Goal: Task Accomplishment & Management: Complete application form

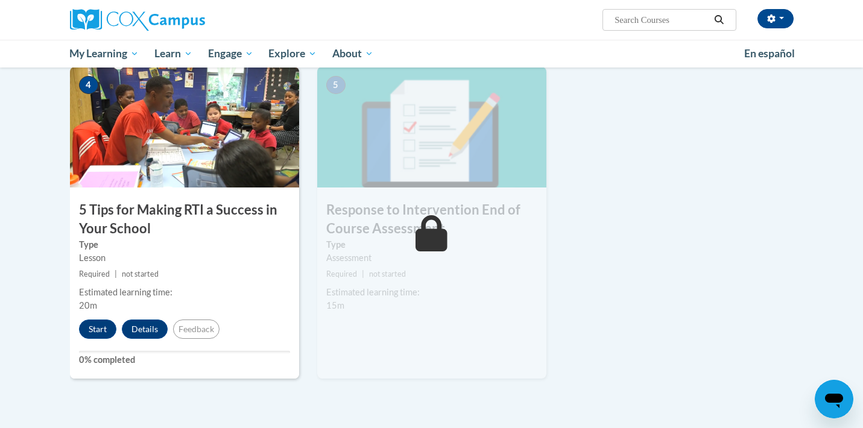
scroll to position [610, 0]
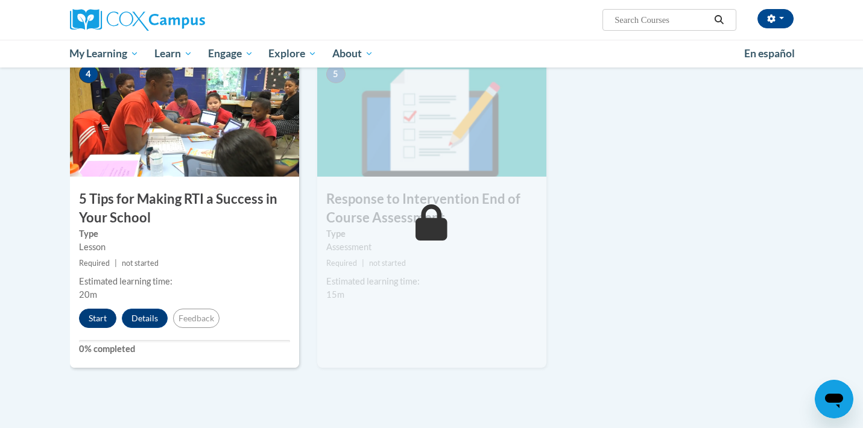
click at [100, 315] on button "Start" at bounding box center [97, 318] width 37 height 19
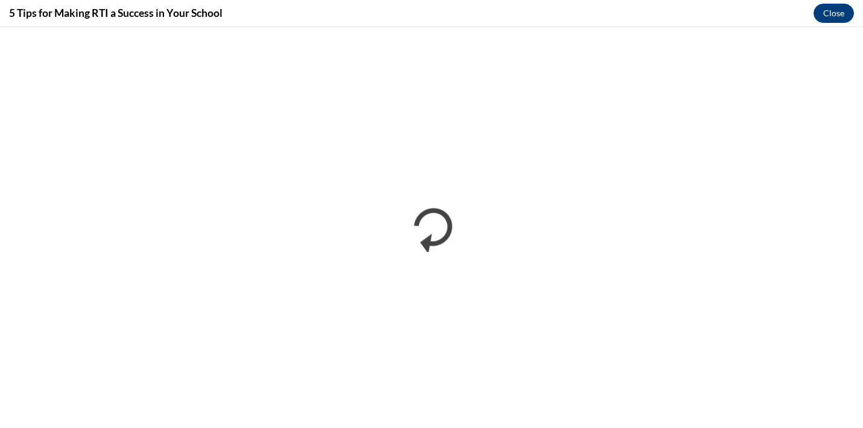
scroll to position [0, 0]
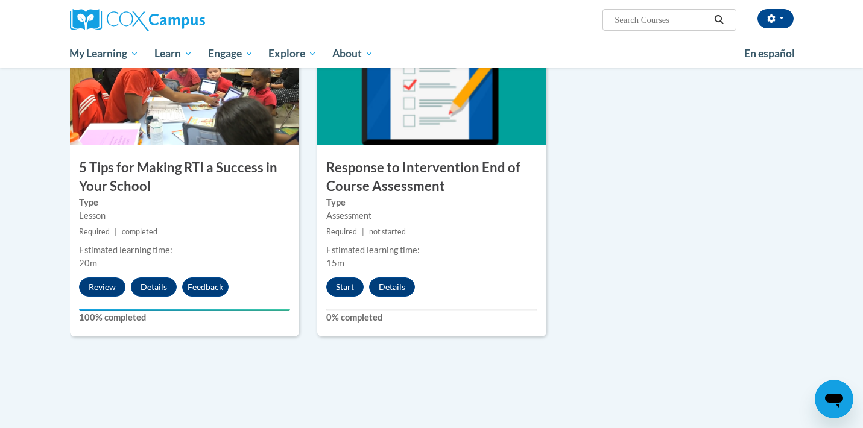
scroll to position [642, 0]
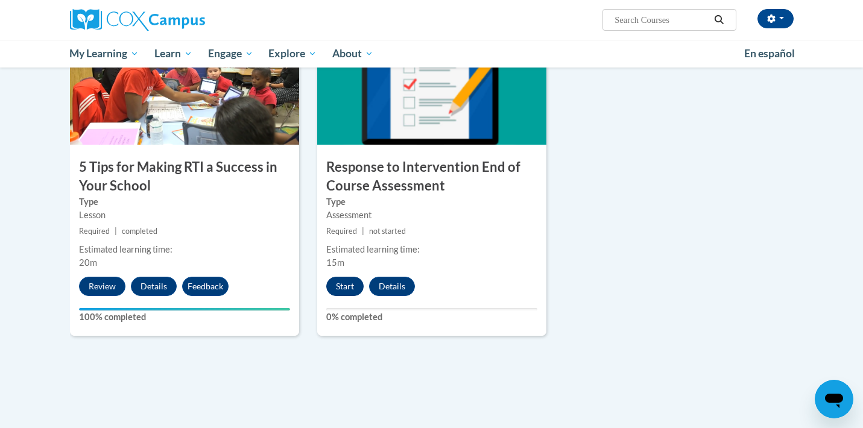
click at [340, 284] on button "Start" at bounding box center [344, 286] width 37 height 19
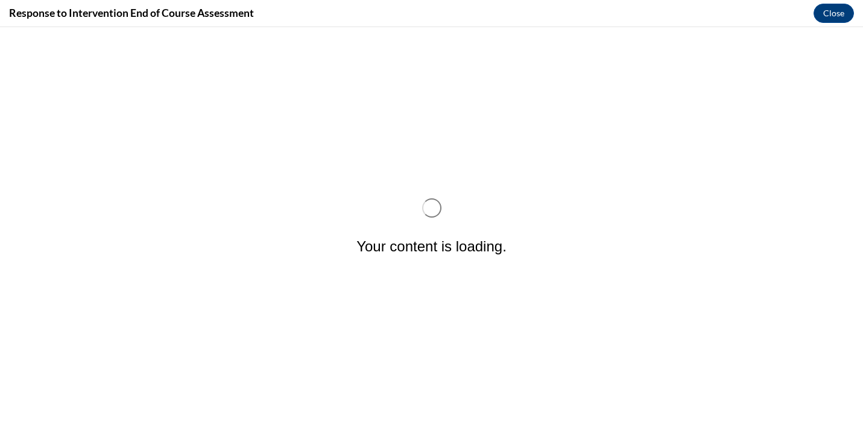
scroll to position [0, 0]
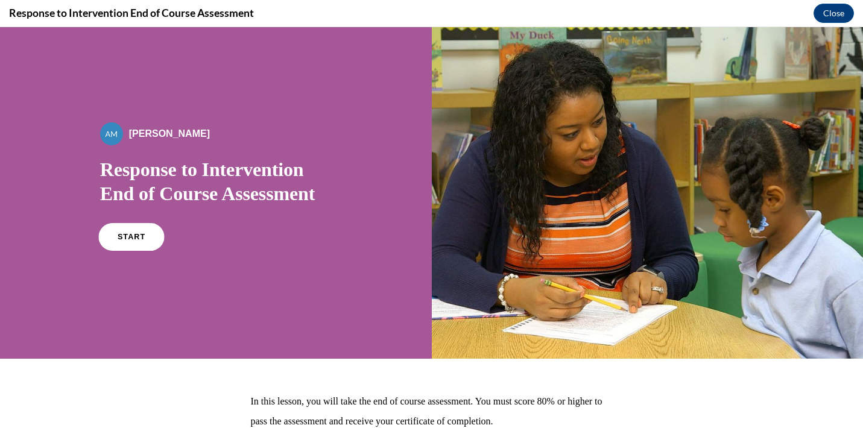
click at [138, 243] on link "START" at bounding box center [131, 237] width 66 height 28
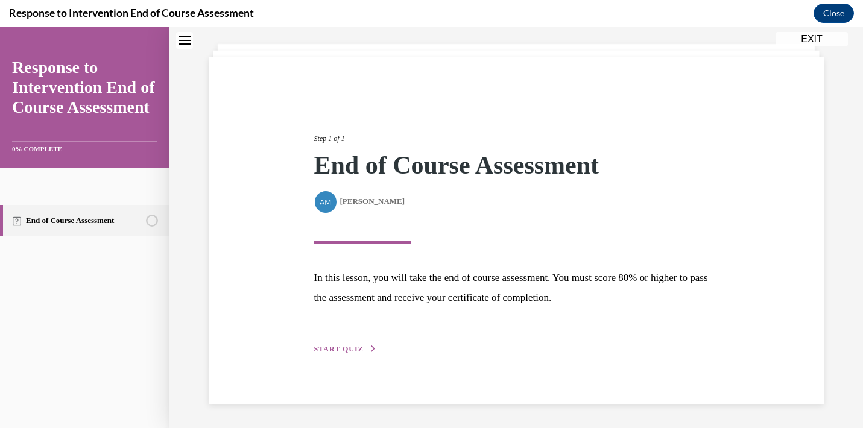
scroll to position [62, 0]
click at [344, 341] on div "Step 1 of 1 End of Course Assessment By Alexander Mackey Alexander Mackey In th…" at bounding box center [516, 231] width 422 height 250
click at [344, 346] on span "START QUIZ" at bounding box center [338, 349] width 49 height 8
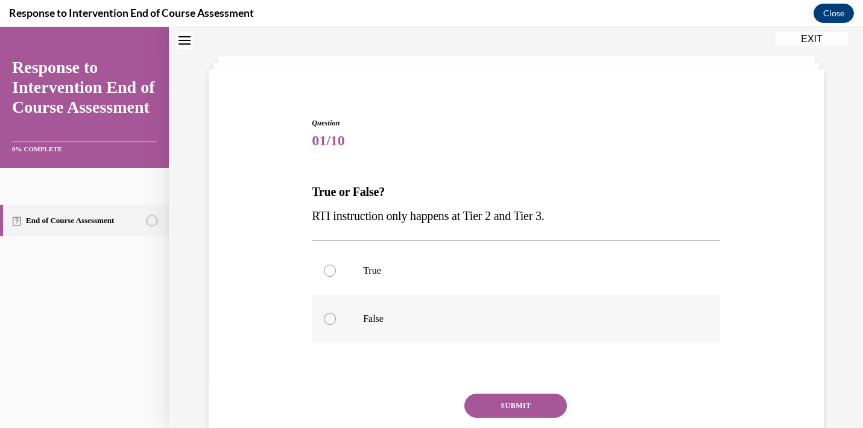
click at [393, 319] on p "False" at bounding box center [526, 319] width 327 height 12
click at [336, 319] on input "False" at bounding box center [330, 319] width 12 height 12
radio input "true"
click at [509, 401] on button "SUBMIT" at bounding box center [516, 406] width 103 height 24
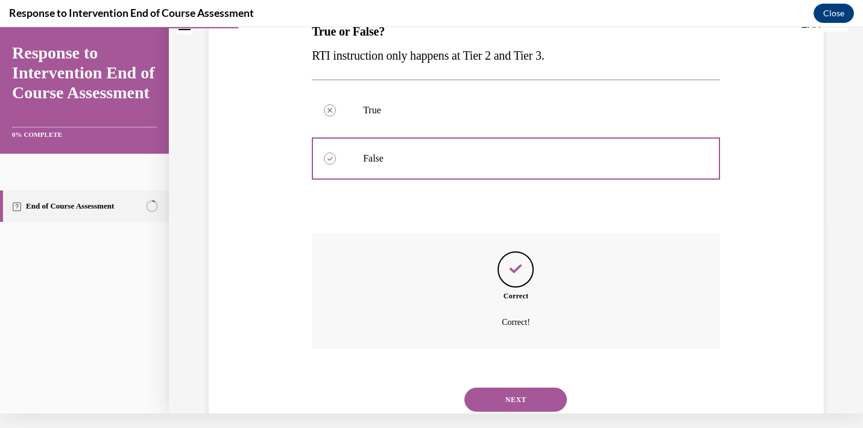
scroll to position [200, 0]
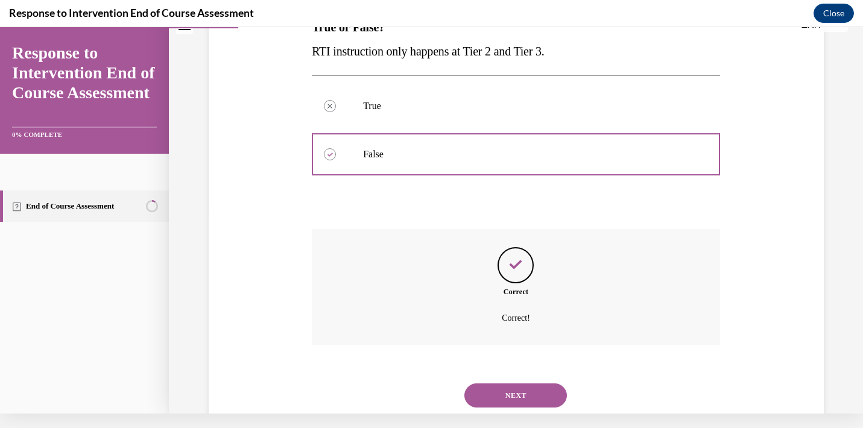
click at [528, 384] on button "NEXT" at bounding box center [516, 396] width 103 height 24
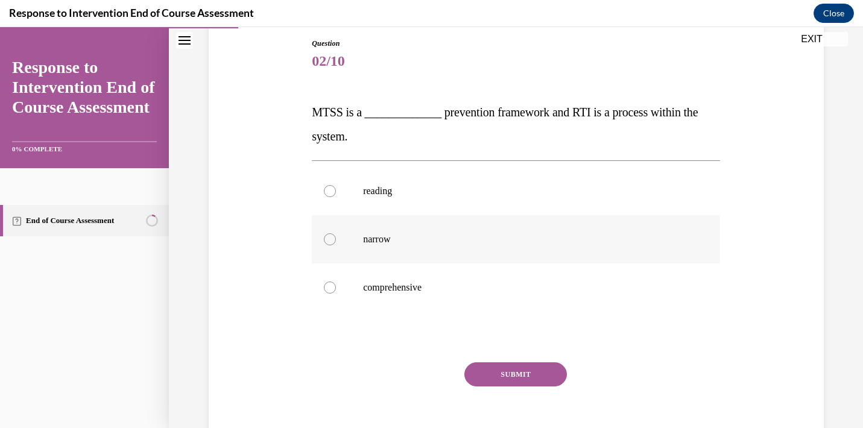
scroll to position [130, 0]
click at [476, 285] on p "comprehensive" at bounding box center [526, 287] width 327 height 12
click at [336, 285] on input "comprehensive" at bounding box center [330, 287] width 12 height 12
radio input "true"
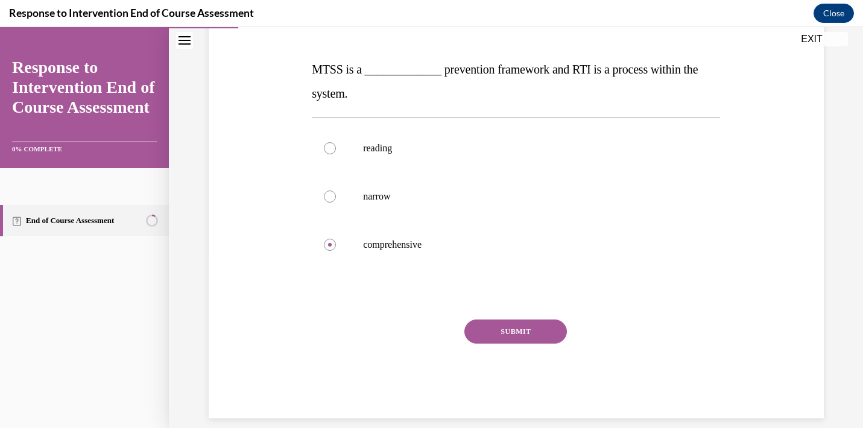
click at [538, 328] on button "SUBMIT" at bounding box center [516, 332] width 103 height 24
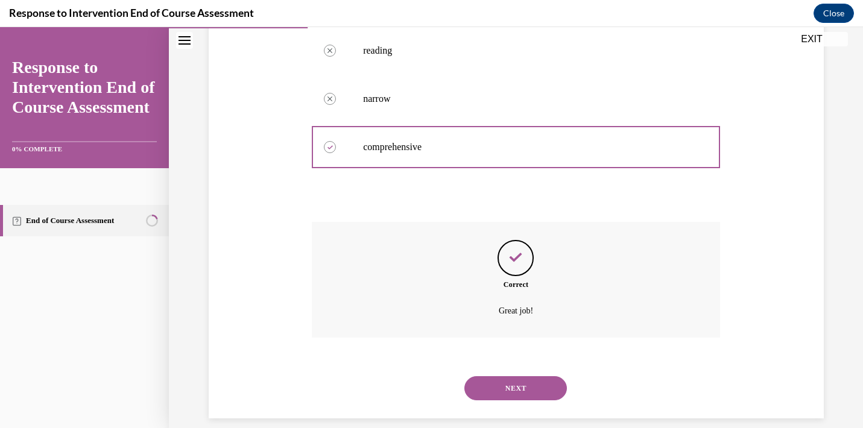
scroll to position [270, 0]
click at [509, 377] on button "NEXT" at bounding box center [516, 389] width 103 height 24
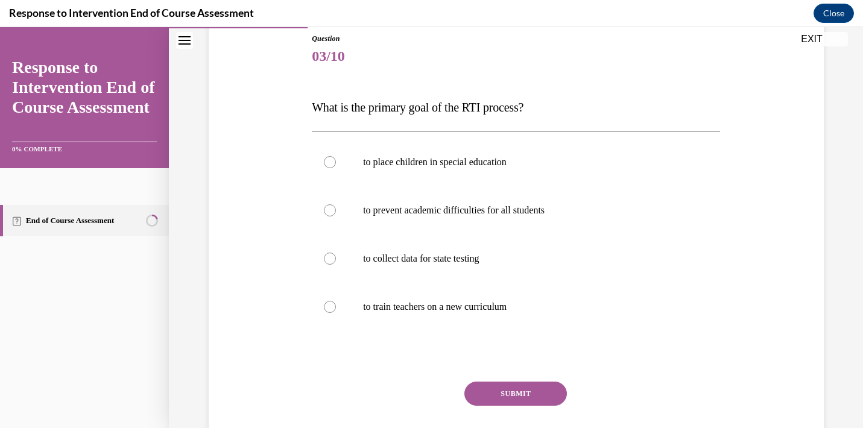
scroll to position [135, 0]
click at [506, 203] on label "to prevent academic difficulties for all students" at bounding box center [516, 210] width 408 height 48
click at [336, 204] on input "to prevent academic difficulties for all students" at bounding box center [330, 210] width 12 height 12
radio input "true"
click at [506, 391] on button "SUBMIT" at bounding box center [516, 393] width 103 height 24
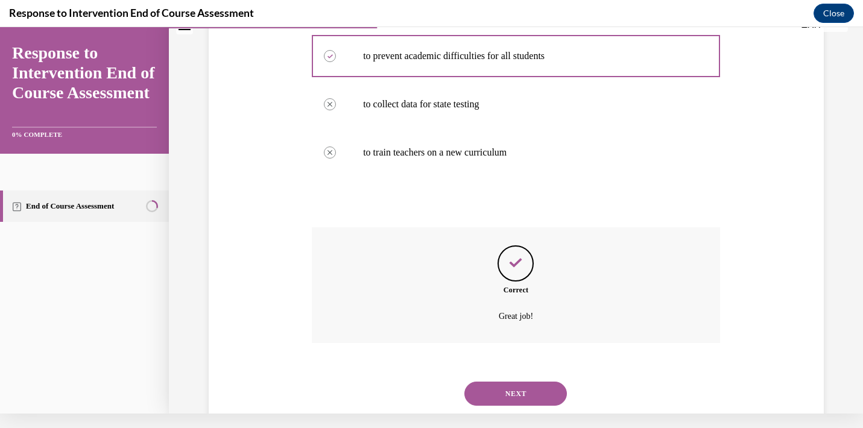
scroll to position [294, 0]
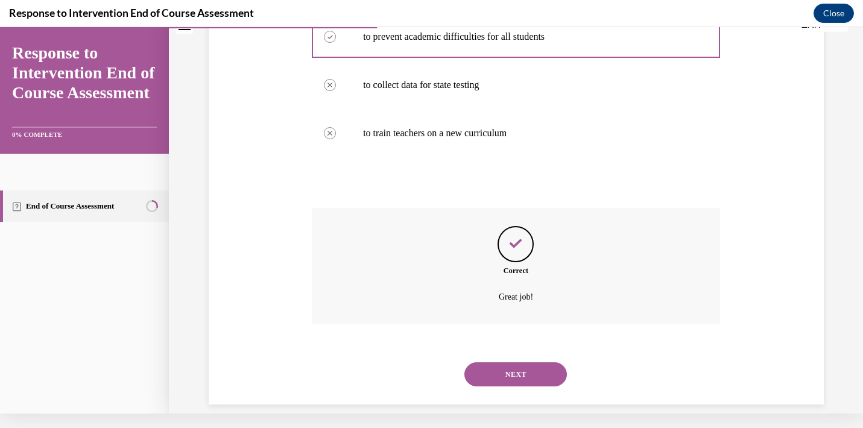
click at [515, 363] on button "NEXT" at bounding box center [516, 375] width 103 height 24
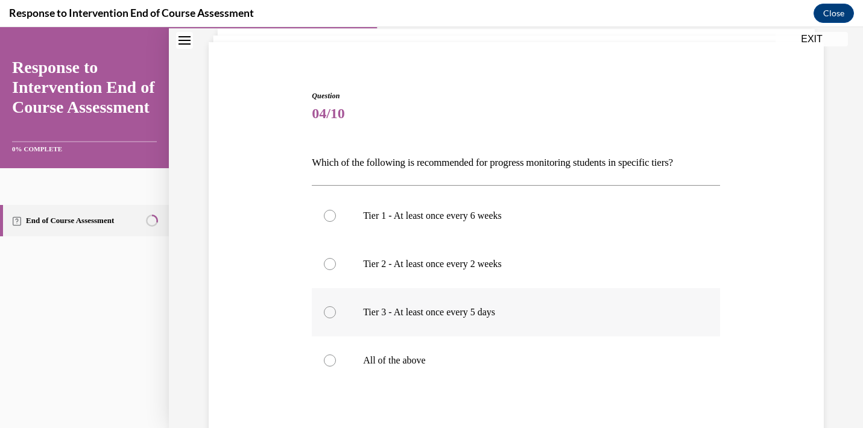
scroll to position [77, 0]
click at [332, 358] on div at bounding box center [330, 361] width 12 height 12
click at [332, 358] on input "All of the above" at bounding box center [330, 361] width 12 height 12
radio input "true"
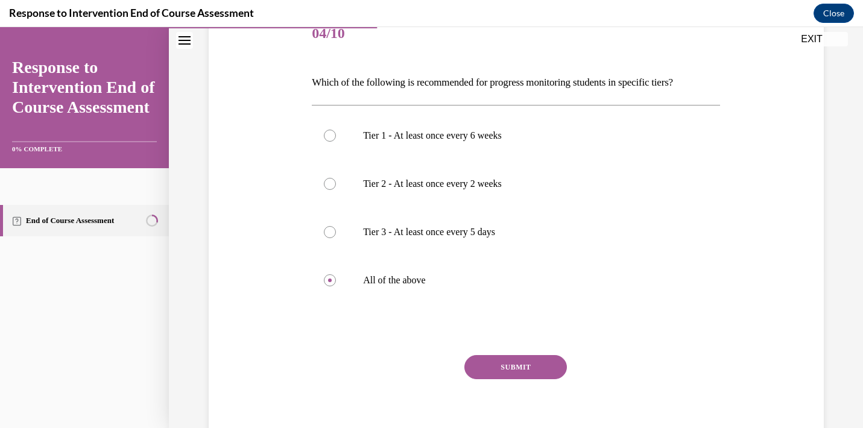
click at [527, 361] on button "SUBMIT" at bounding box center [516, 367] width 103 height 24
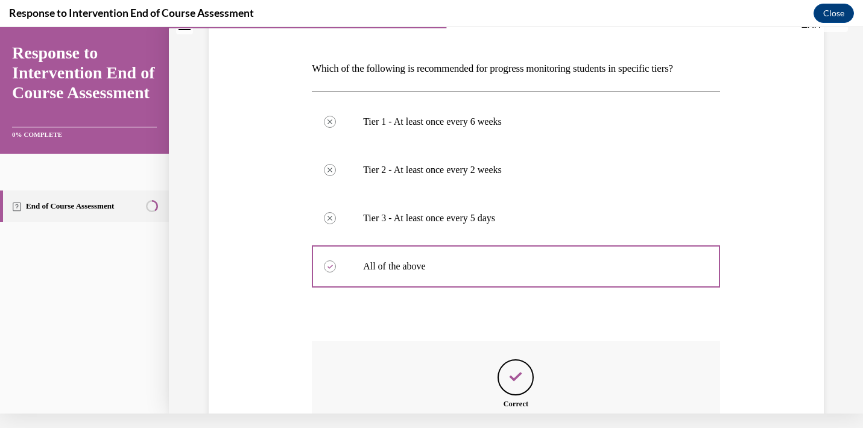
scroll to position [290, 0]
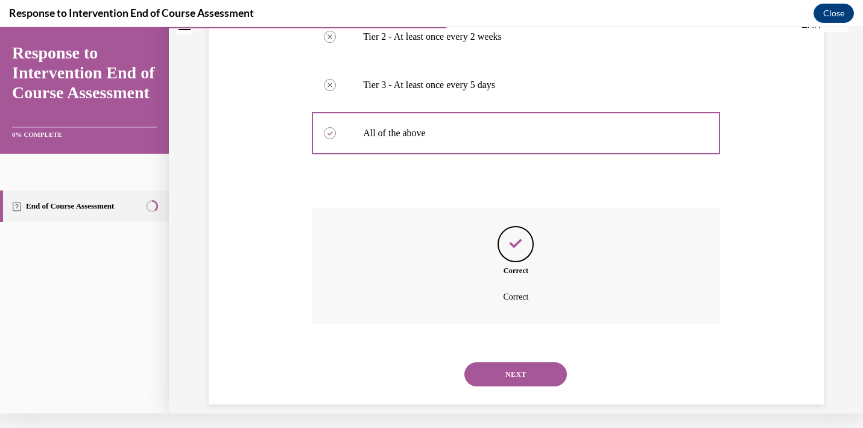
click at [524, 363] on button "NEXT" at bounding box center [516, 375] width 103 height 24
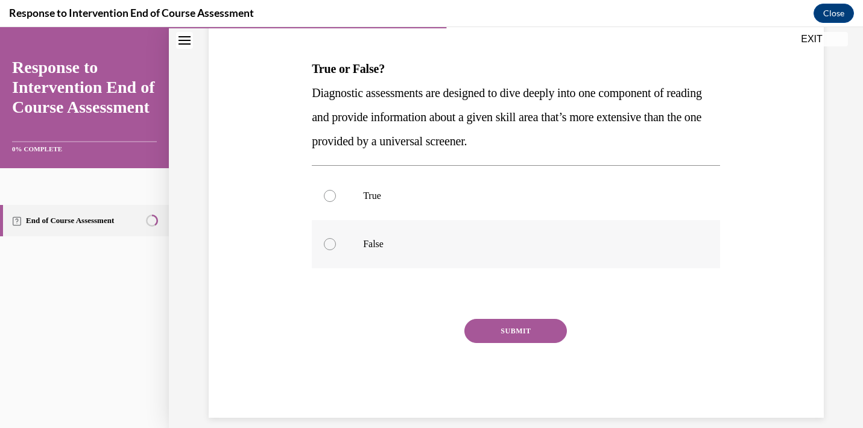
scroll to position [173, 0]
click at [331, 205] on label "True" at bounding box center [516, 197] width 408 height 48
click at [331, 203] on input "True" at bounding box center [330, 197] width 12 height 12
radio input "true"
click at [516, 343] on button "SUBMIT" at bounding box center [516, 332] width 103 height 24
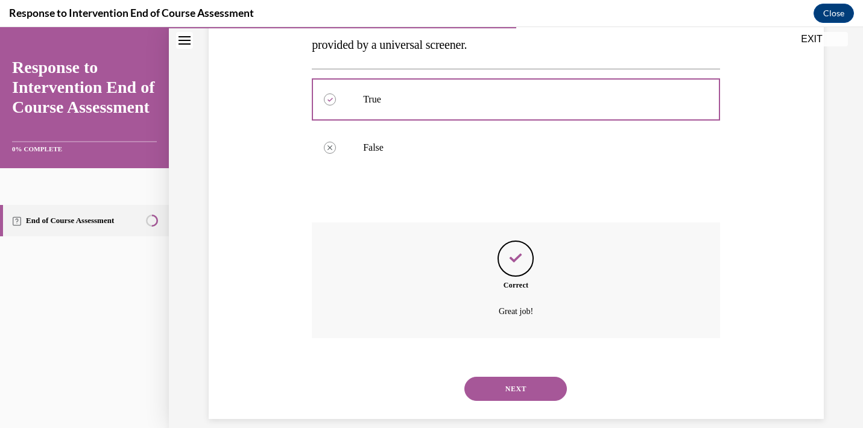
click at [516, 377] on button "NEXT" at bounding box center [516, 389] width 103 height 24
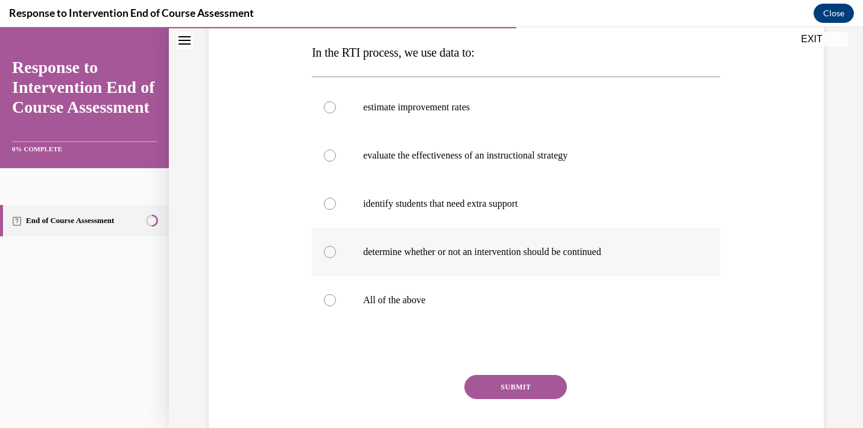
scroll to position [191, 0]
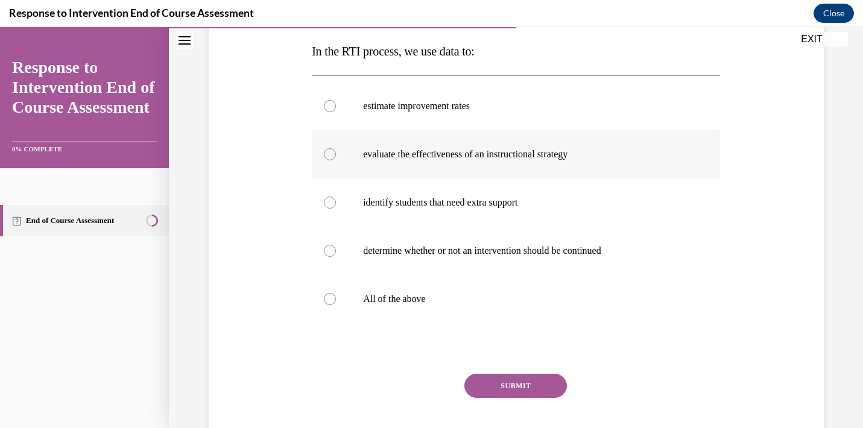
click at [525, 162] on label "evaluate the effectiveness of an instructional strategy" at bounding box center [516, 154] width 408 height 48
click at [336, 160] on input "evaluate the effectiveness of an instructional strategy" at bounding box center [330, 154] width 12 height 12
radio input "true"
click at [533, 386] on button "SUBMIT" at bounding box center [516, 386] width 103 height 24
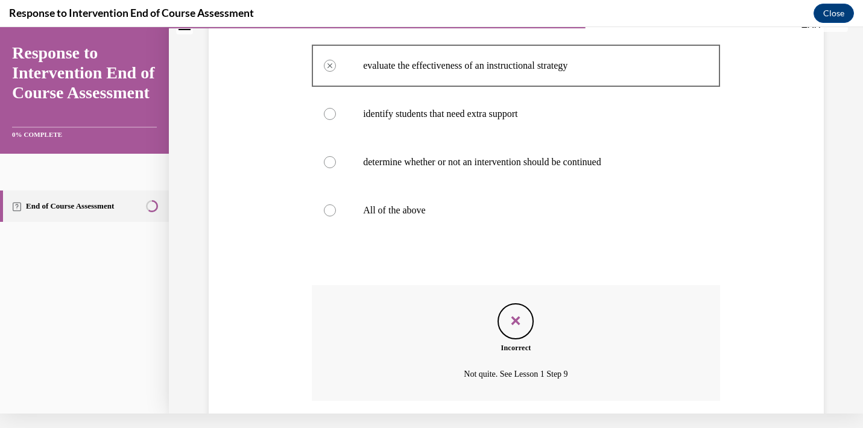
scroll to position [270, 0]
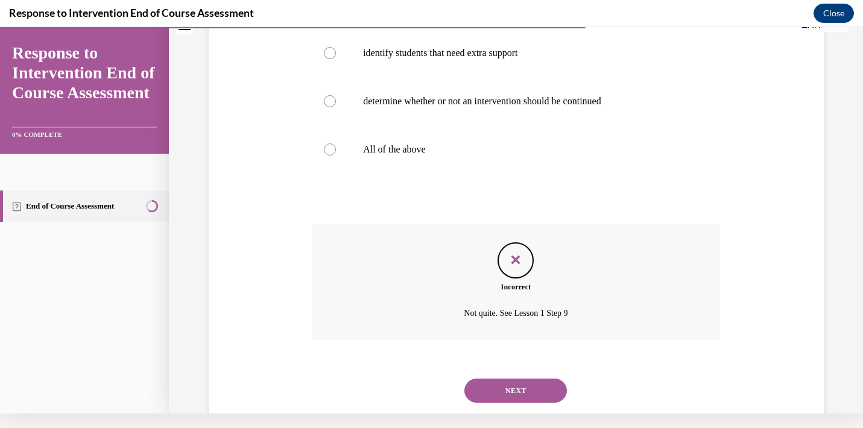
click at [526, 379] on button "NEXT" at bounding box center [516, 391] width 103 height 24
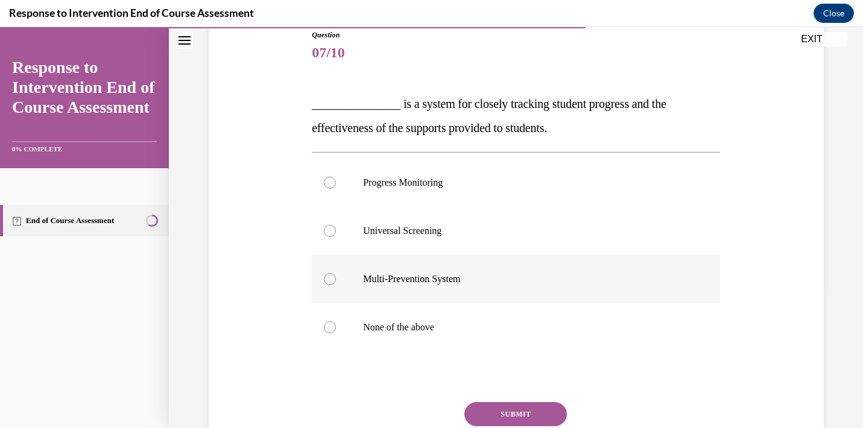
scroll to position [138, 0]
click at [441, 180] on p "Progress Monitoring" at bounding box center [526, 183] width 327 height 12
click at [336, 180] on input "Progress Monitoring" at bounding box center [330, 183] width 12 height 12
radio input "true"
click at [545, 411] on button "SUBMIT" at bounding box center [516, 414] width 103 height 24
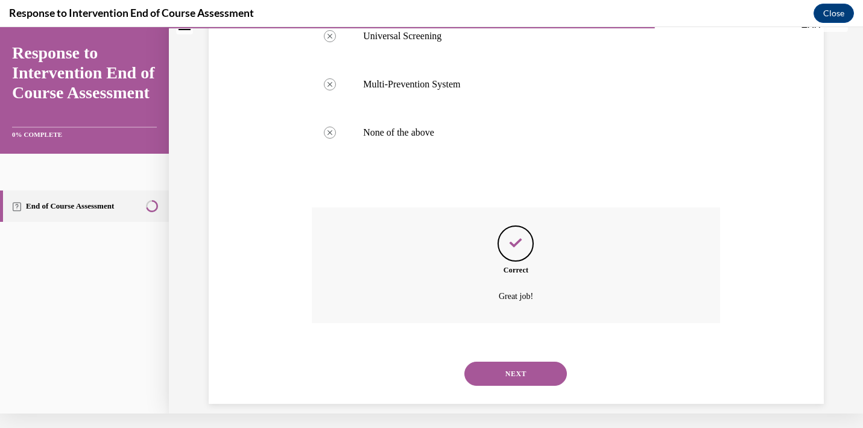
scroll to position [318, 0]
click at [529, 363] on button "NEXT" at bounding box center [516, 375] width 103 height 24
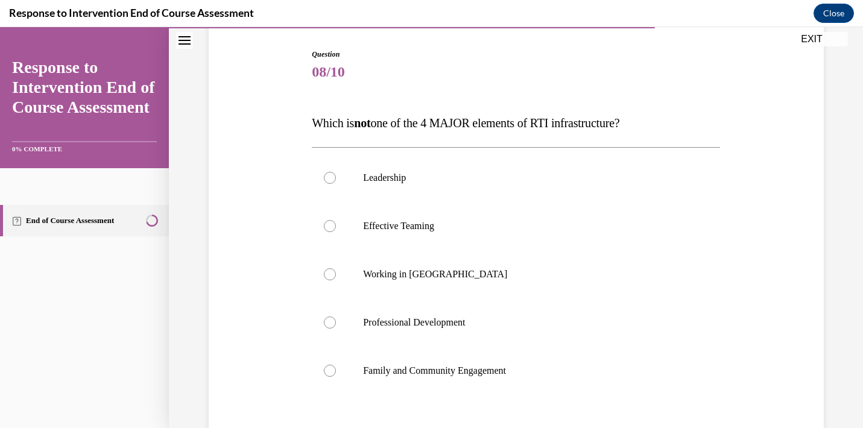
scroll to position [162, 0]
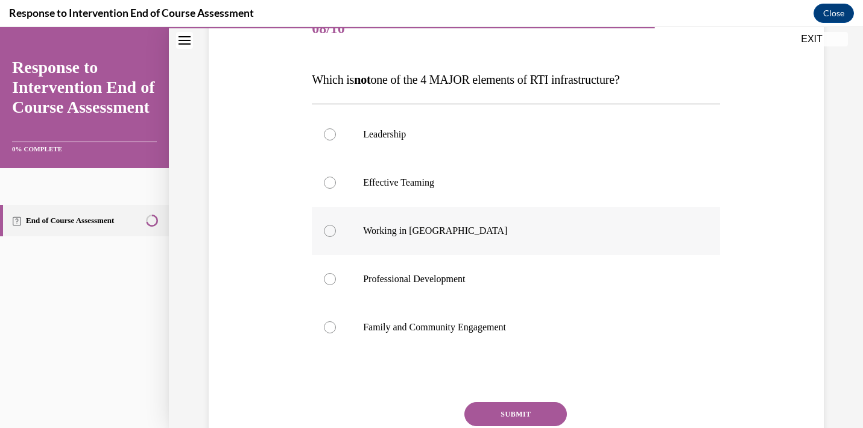
click at [494, 229] on p "Working in Silos" at bounding box center [526, 231] width 327 height 12
click at [336, 229] on input "Working in Silos" at bounding box center [330, 231] width 12 height 12
radio input "true"
click at [518, 405] on button "SUBMIT" at bounding box center [516, 414] width 103 height 24
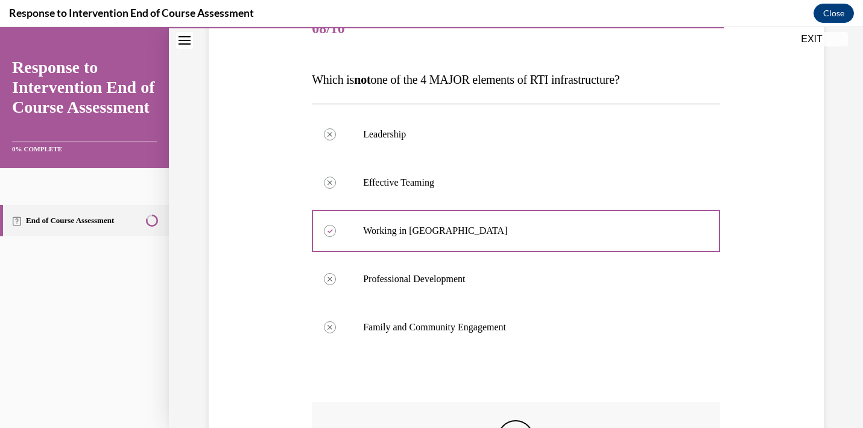
scroll to position [14, 0]
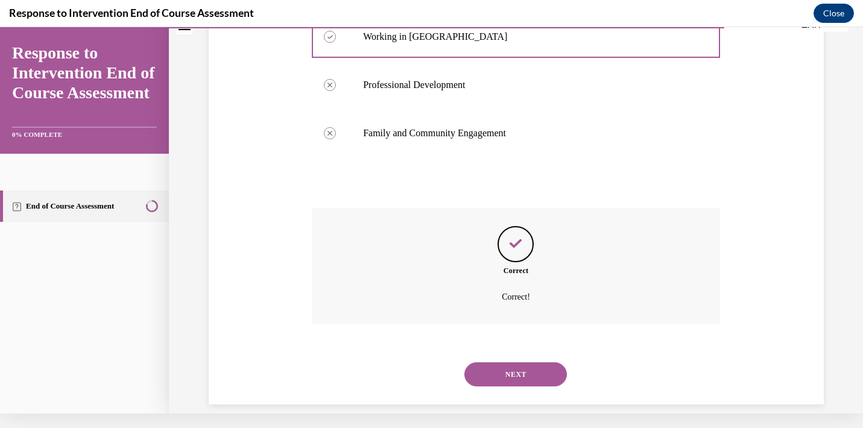
click at [517, 363] on button "NEXT" at bounding box center [516, 375] width 103 height 24
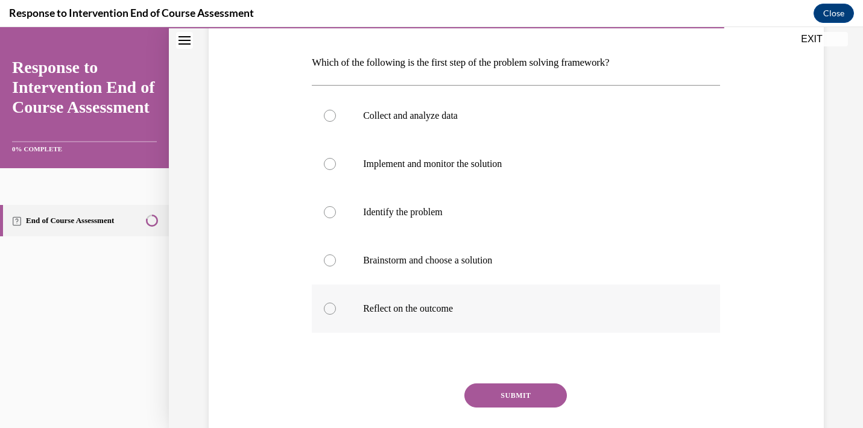
scroll to position [177, 0]
click at [468, 218] on p "Identify the problem" at bounding box center [526, 213] width 327 height 12
click at [336, 218] on input "Identify the problem" at bounding box center [330, 213] width 12 height 12
radio input "true"
click at [535, 391] on button "SUBMIT" at bounding box center [516, 396] width 103 height 24
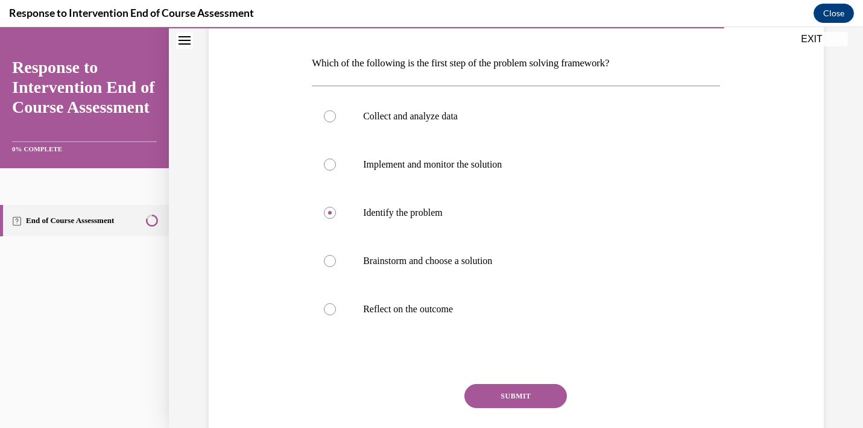
scroll to position [14, 0]
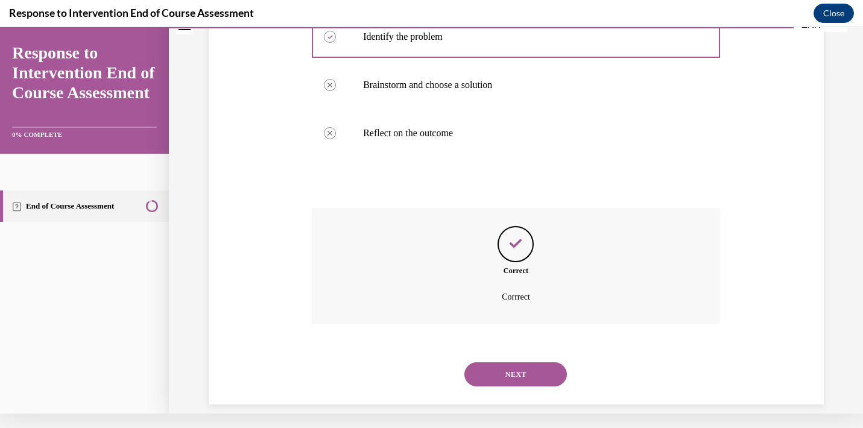
click at [516, 369] on button "NEXT" at bounding box center [516, 375] width 103 height 24
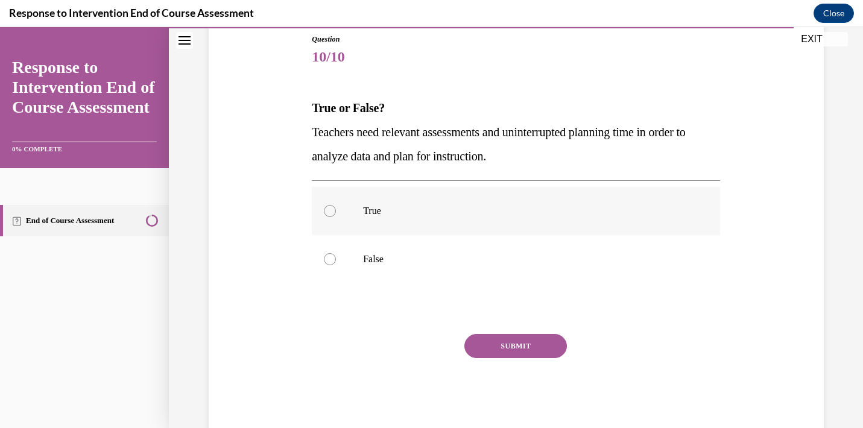
click at [341, 223] on label "True" at bounding box center [516, 211] width 408 height 48
click at [336, 217] on input "True" at bounding box center [330, 211] width 12 height 12
radio input "true"
click at [522, 348] on button "SUBMIT" at bounding box center [516, 346] width 103 height 24
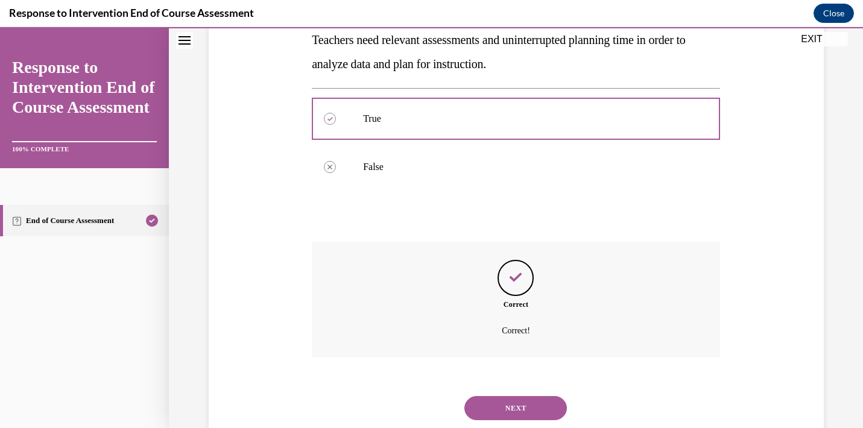
scroll to position [246, 0]
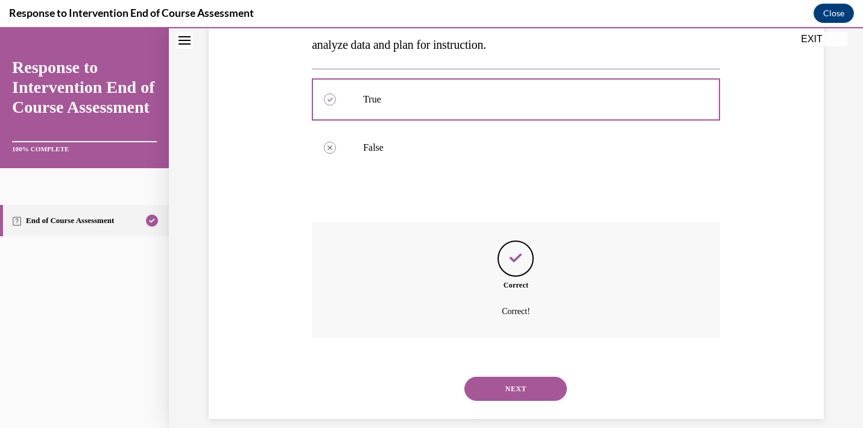
click at [529, 377] on button "NEXT" at bounding box center [516, 389] width 103 height 24
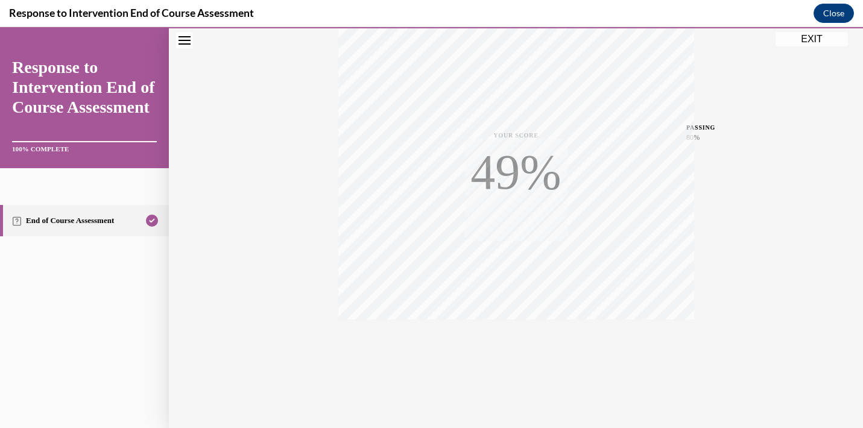
scroll to position [217, 0]
click at [513, 358] on icon "button" at bounding box center [516, 354] width 43 height 13
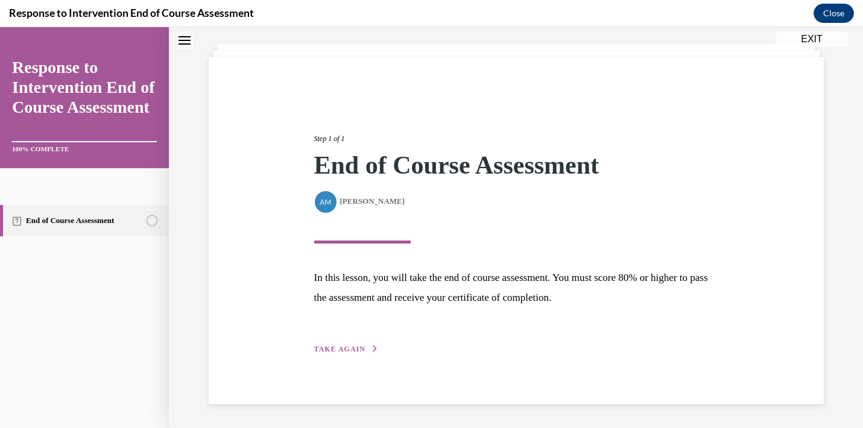
scroll to position [62, 0]
click at [338, 349] on span "TAKE AGAIN" at bounding box center [339, 349] width 51 height 8
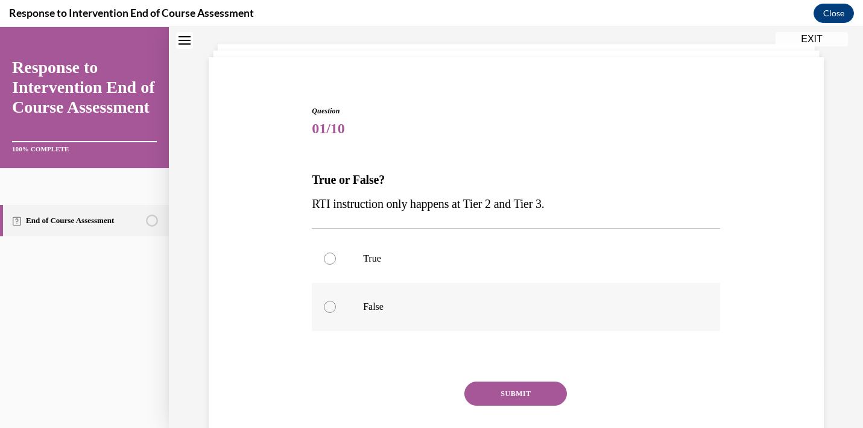
click at [380, 310] on p "False" at bounding box center [526, 307] width 327 height 12
click at [336, 310] on input "False" at bounding box center [330, 307] width 12 height 12
radio input "true"
click at [529, 390] on button "SUBMIT" at bounding box center [516, 394] width 103 height 24
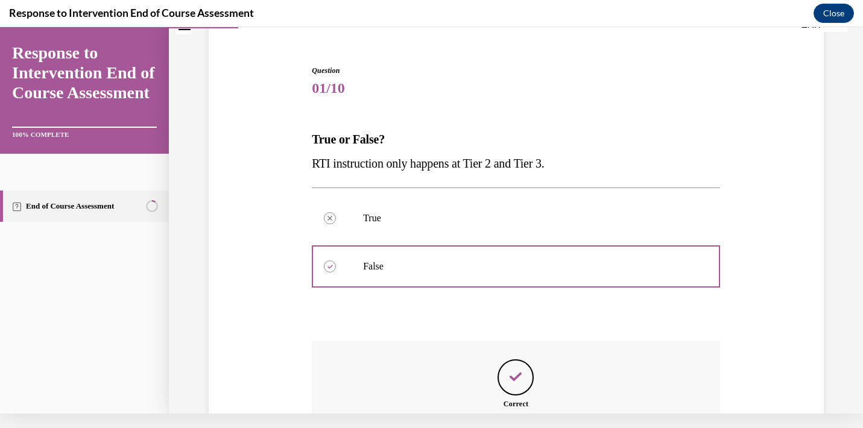
scroll to position [221, 0]
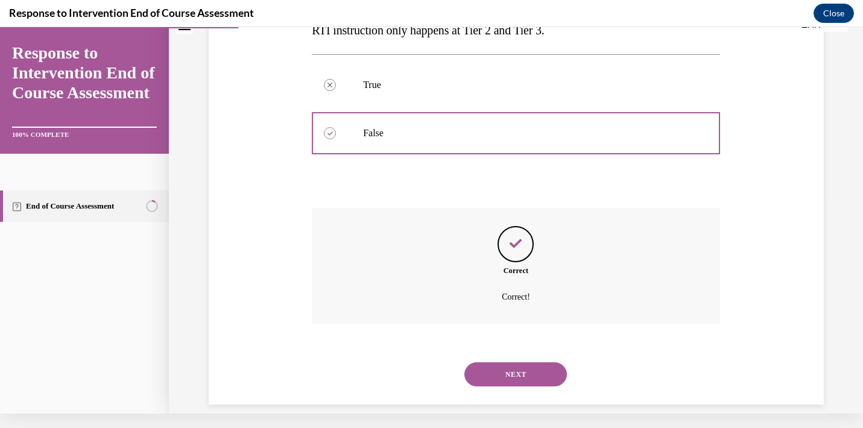
click at [528, 363] on button "NEXT" at bounding box center [516, 375] width 103 height 24
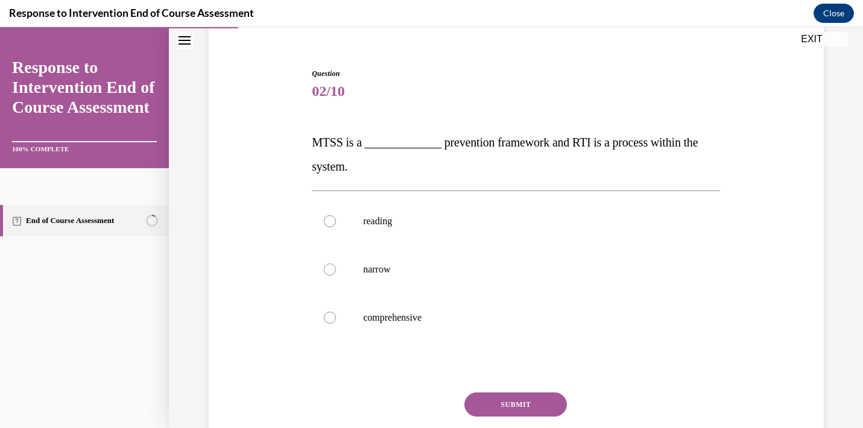
scroll to position [106, 0]
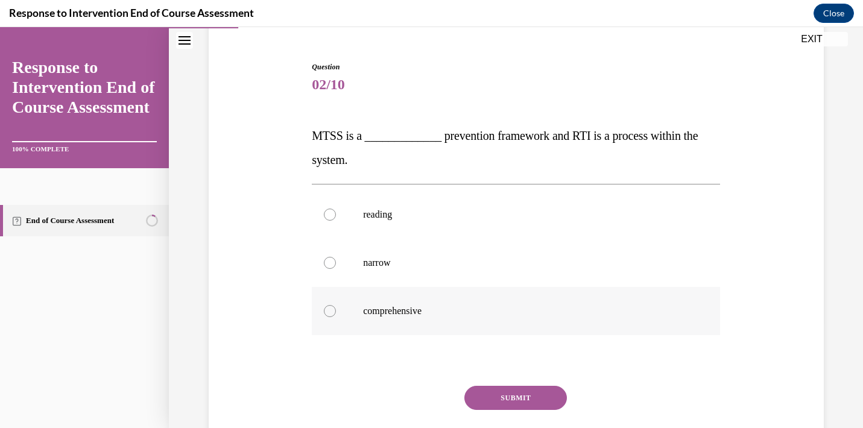
click at [355, 309] on label "comprehensive" at bounding box center [516, 311] width 408 height 48
click at [336, 309] on input "comprehensive" at bounding box center [330, 311] width 12 height 12
radio input "true"
click at [490, 398] on button "SUBMIT" at bounding box center [516, 398] width 103 height 24
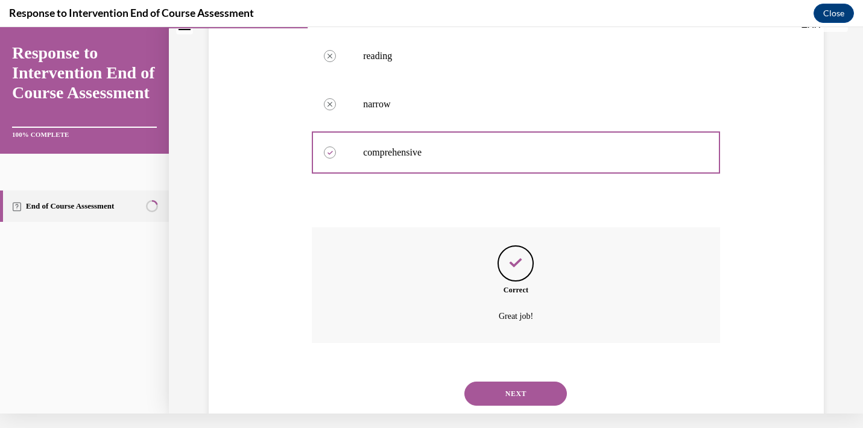
scroll to position [270, 0]
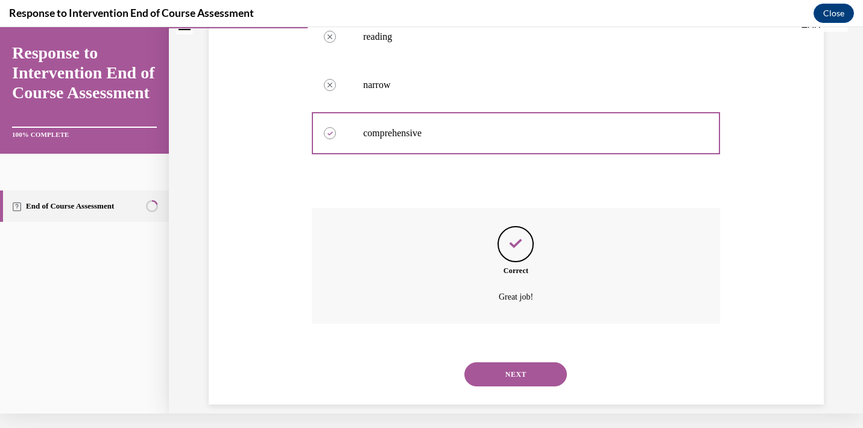
click at [513, 363] on button "NEXT" at bounding box center [516, 375] width 103 height 24
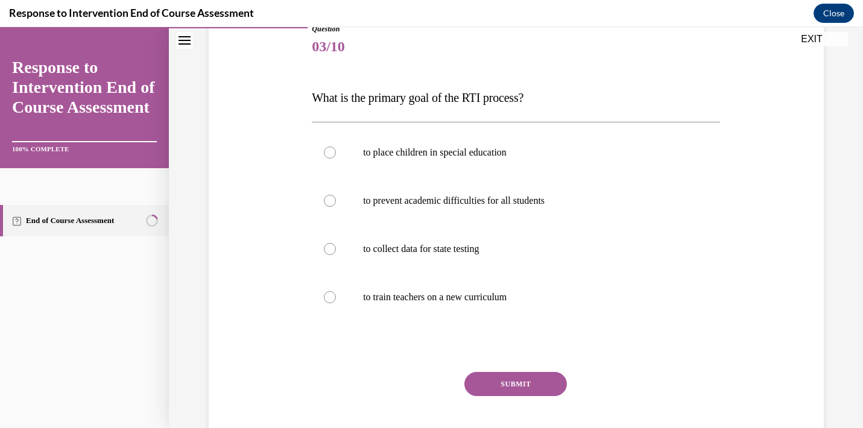
scroll to position [0, 0]
click at [527, 197] on p "to prevent academic difficulties for all students" at bounding box center [526, 200] width 327 height 12
click at [336, 197] on input "to prevent academic difficulties for all students" at bounding box center [330, 200] width 12 height 12
radio input "true"
click at [516, 382] on button "SUBMIT" at bounding box center [516, 384] width 103 height 24
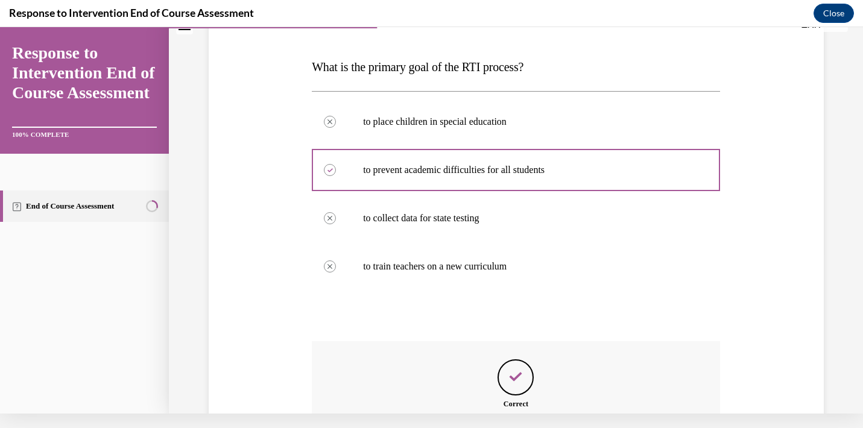
scroll to position [294, 0]
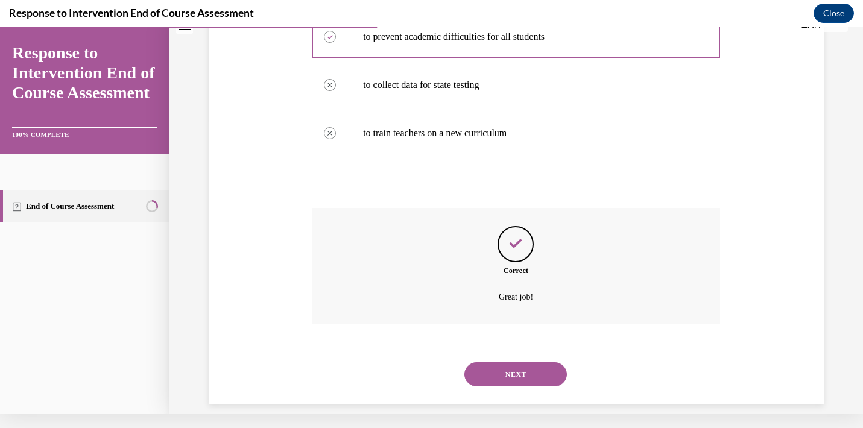
click at [518, 368] on button "NEXT" at bounding box center [516, 375] width 103 height 24
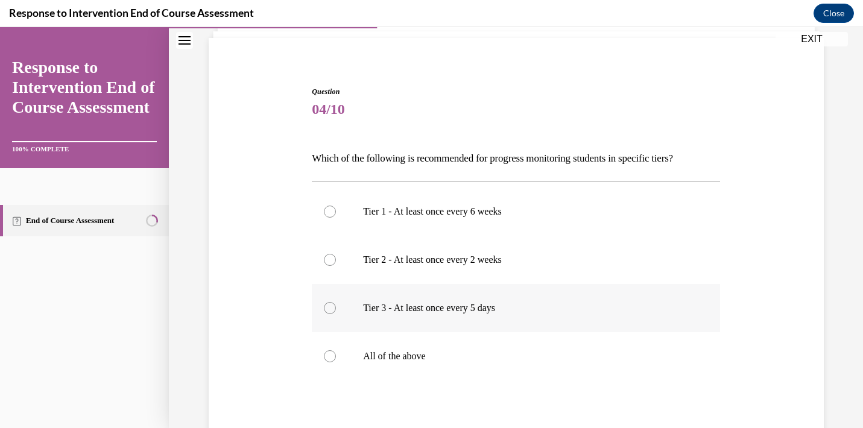
scroll to position [82, 0]
click at [446, 353] on p "All of the above" at bounding box center [526, 356] width 327 height 12
click at [336, 353] on input "All of the above" at bounding box center [330, 356] width 12 height 12
radio input "true"
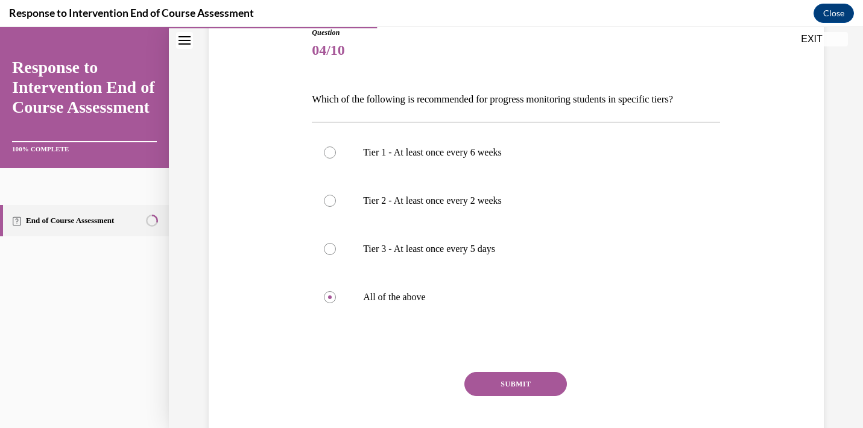
click at [485, 389] on button "SUBMIT" at bounding box center [516, 384] width 103 height 24
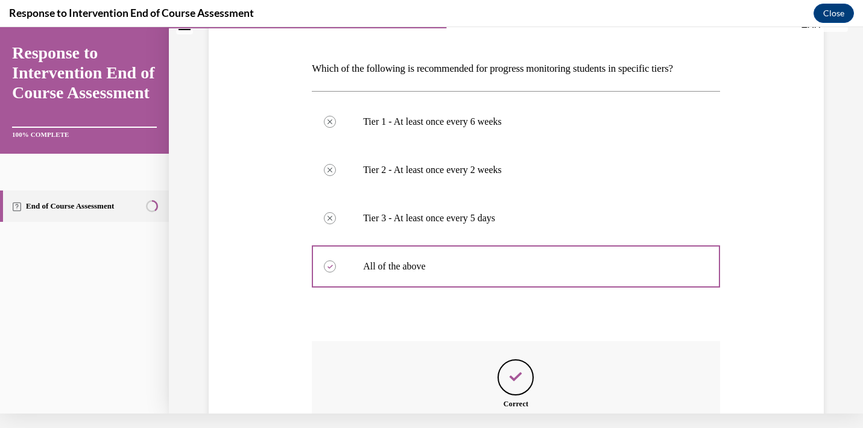
scroll to position [290, 0]
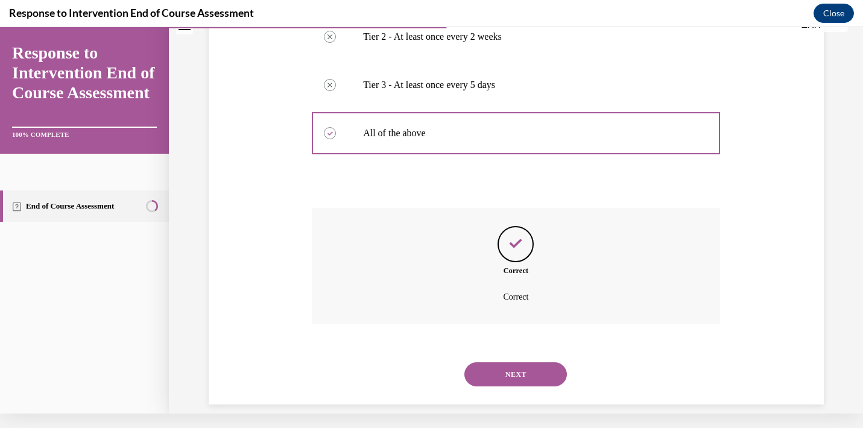
click at [535, 364] on button "NEXT" at bounding box center [516, 375] width 103 height 24
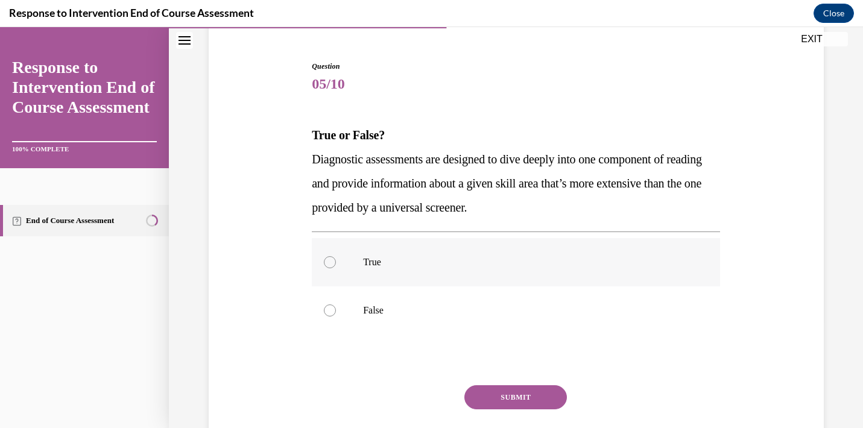
click at [461, 269] on label "True" at bounding box center [516, 262] width 408 height 48
click at [336, 268] on input "True" at bounding box center [330, 262] width 12 height 12
radio input "true"
click at [500, 393] on button "SUBMIT" at bounding box center [516, 398] width 103 height 24
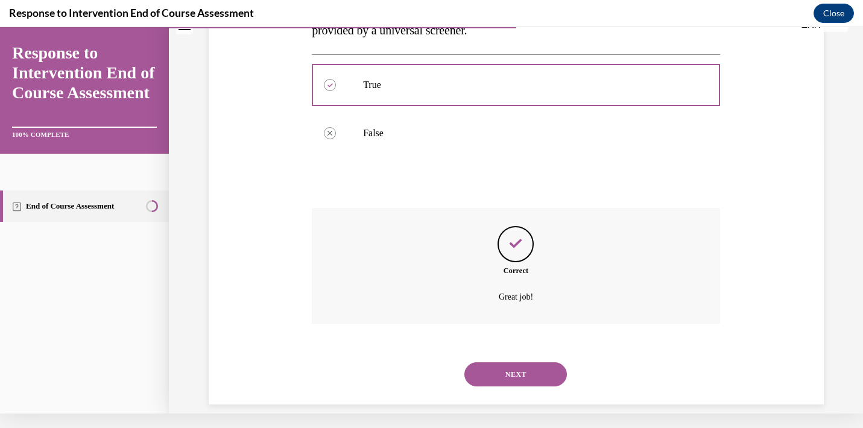
click at [514, 363] on button "NEXT" at bounding box center [516, 375] width 103 height 24
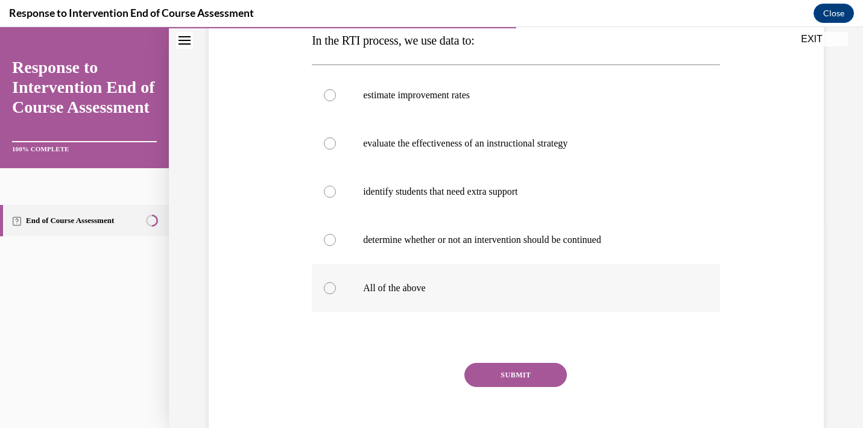
click at [354, 297] on label "All of the above" at bounding box center [516, 288] width 408 height 48
click at [336, 294] on input "All of the above" at bounding box center [330, 288] width 12 height 12
radio input "true"
click at [492, 371] on button "SUBMIT" at bounding box center [516, 375] width 103 height 24
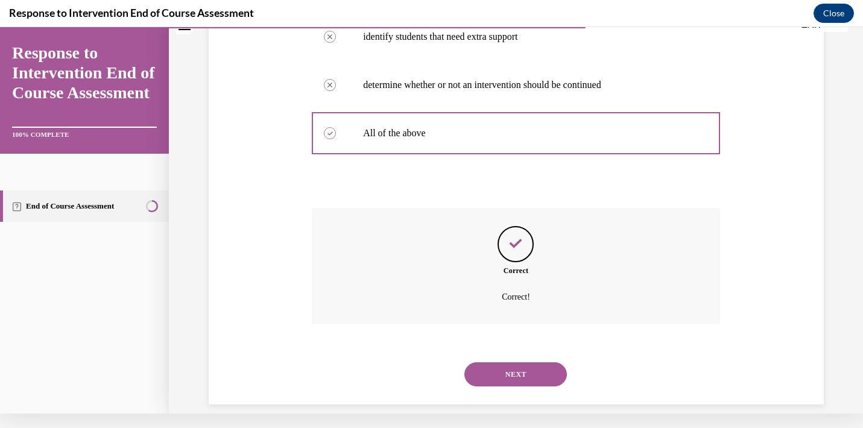
click at [516, 363] on button "NEXT" at bounding box center [516, 375] width 103 height 24
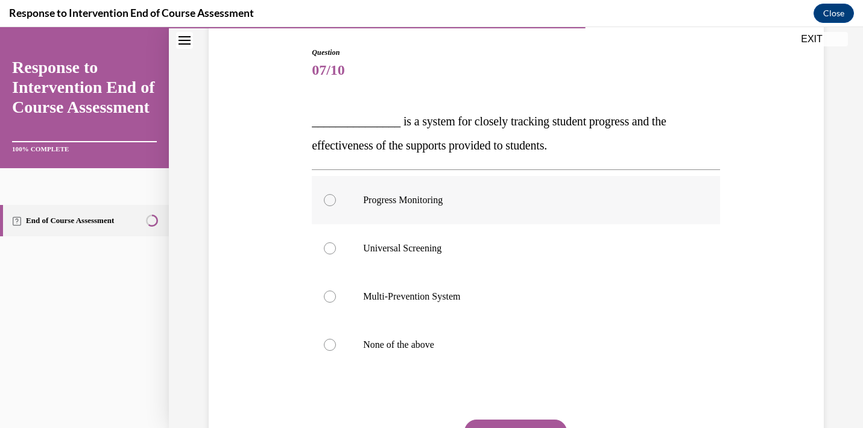
click at [437, 218] on label "Progress Monitoring" at bounding box center [516, 200] width 408 height 48
click at [336, 206] on input "Progress Monitoring" at bounding box center [330, 200] width 12 height 12
radio input "true"
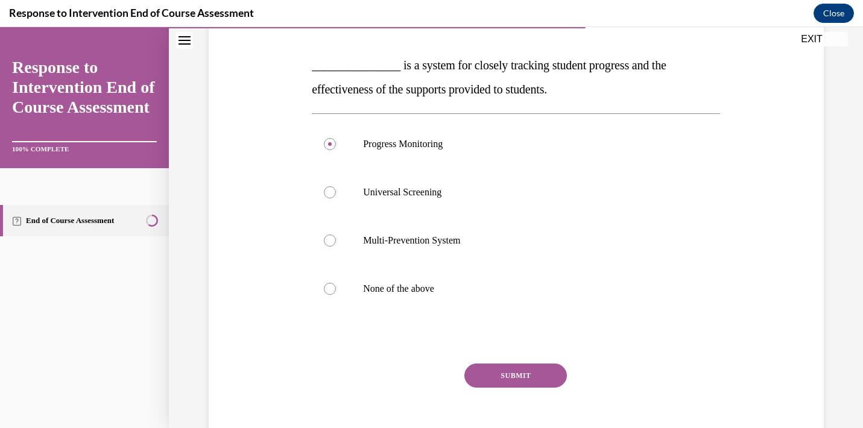
click at [531, 373] on button "SUBMIT" at bounding box center [516, 376] width 103 height 24
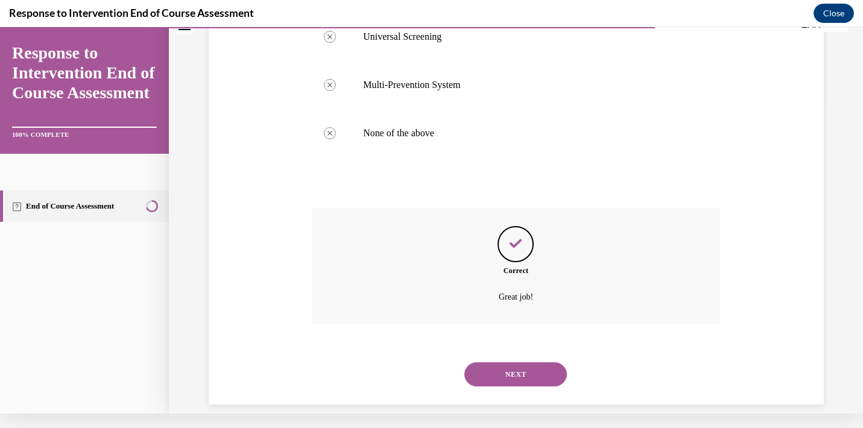
click at [509, 364] on button "NEXT" at bounding box center [516, 375] width 103 height 24
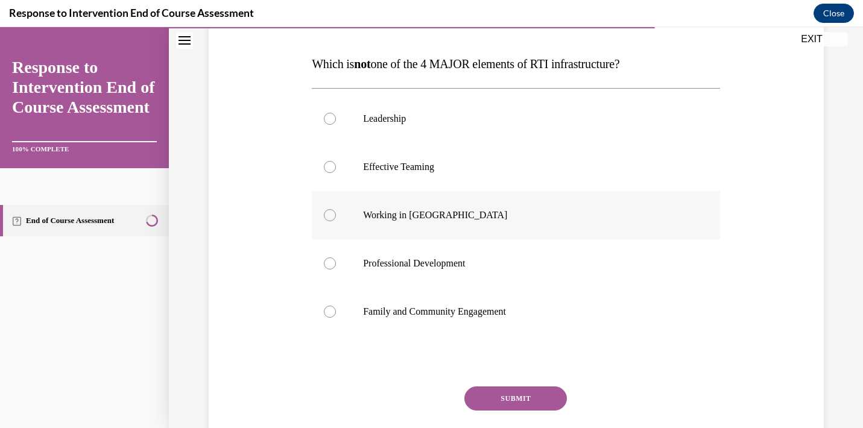
click at [431, 229] on label "Working in Silos" at bounding box center [516, 215] width 408 height 48
click at [336, 221] on input "Working in Silos" at bounding box center [330, 215] width 12 height 12
radio input "true"
click at [537, 399] on button "SUBMIT" at bounding box center [516, 399] width 103 height 24
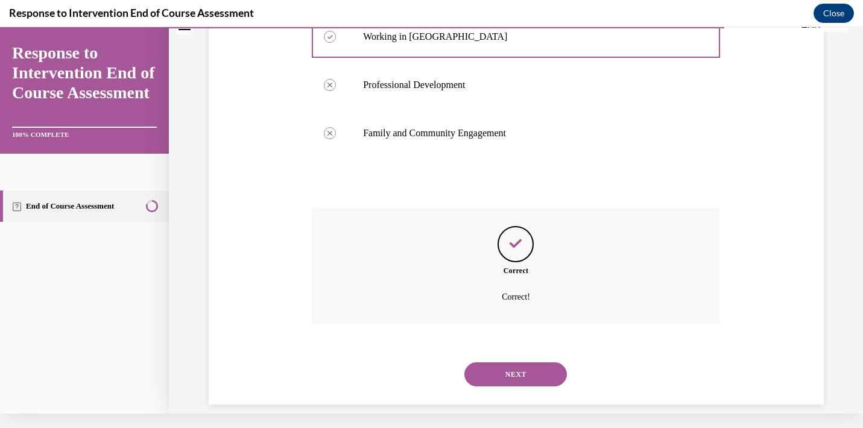
click at [528, 363] on button "NEXT" at bounding box center [516, 375] width 103 height 24
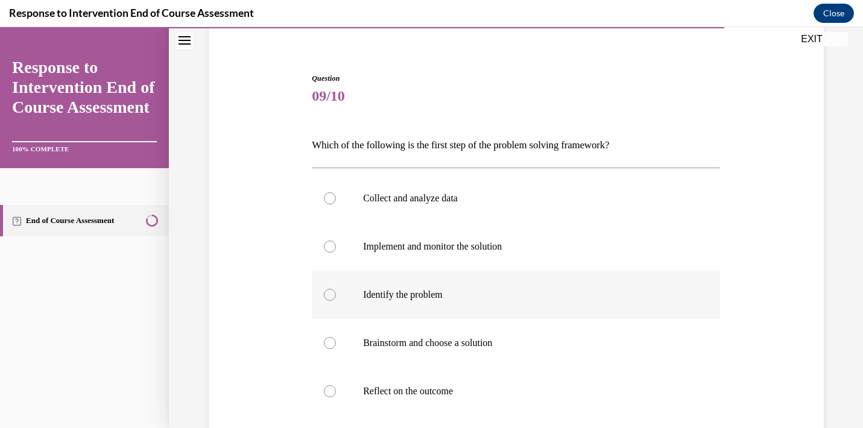
click at [449, 290] on p "Identify the problem" at bounding box center [526, 295] width 327 height 12
click at [336, 290] on input "Identify the problem" at bounding box center [330, 295] width 12 height 12
radio input "true"
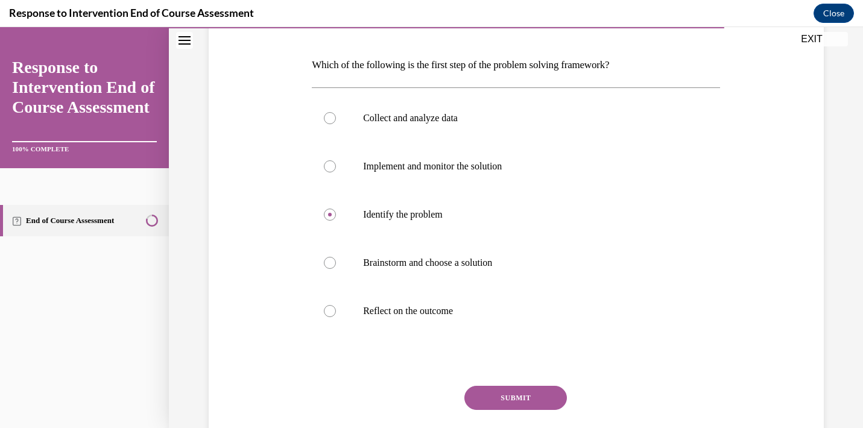
click at [526, 398] on button "SUBMIT" at bounding box center [516, 398] width 103 height 24
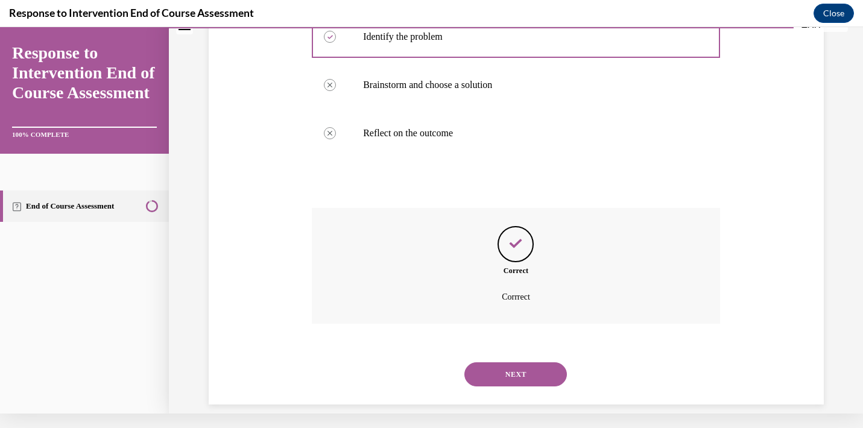
click at [518, 363] on button "NEXT" at bounding box center [516, 375] width 103 height 24
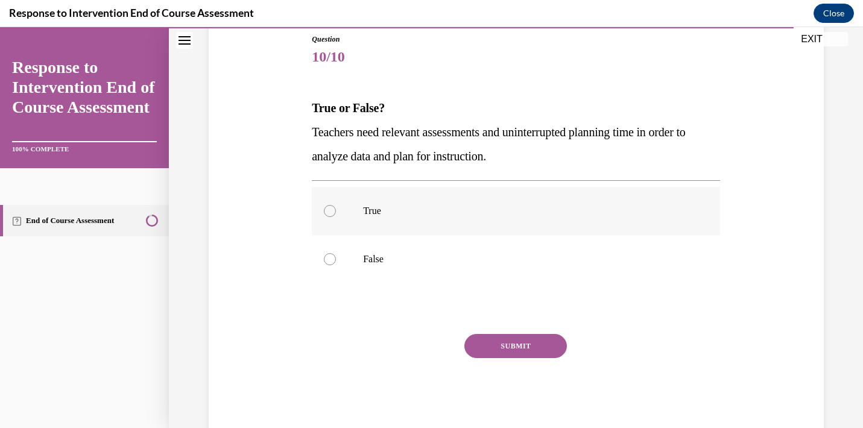
click at [411, 204] on label "True" at bounding box center [516, 211] width 408 height 48
click at [336, 205] on input "True" at bounding box center [330, 211] width 12 height 12
radio input "true"
click at [522, 351] on button "SUBMIT" at bounding box center [516, 346] width 103 height 24
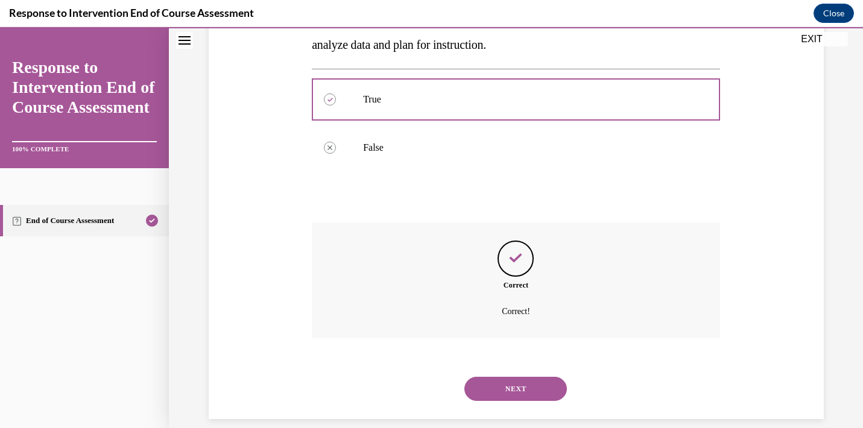
click at [519, 377] on button "NEXT" at bounding box center [516, 389] width 103 height 24
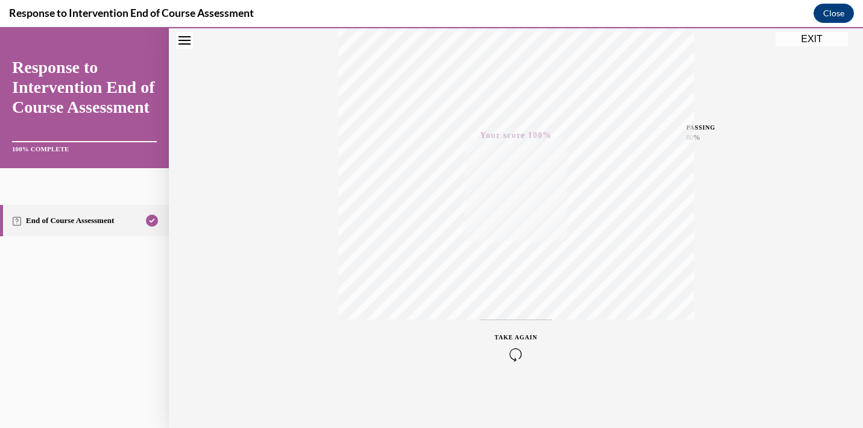
click at [813, 41] on button "EXIT" at bounding box center [812, 39] width 72 height 14
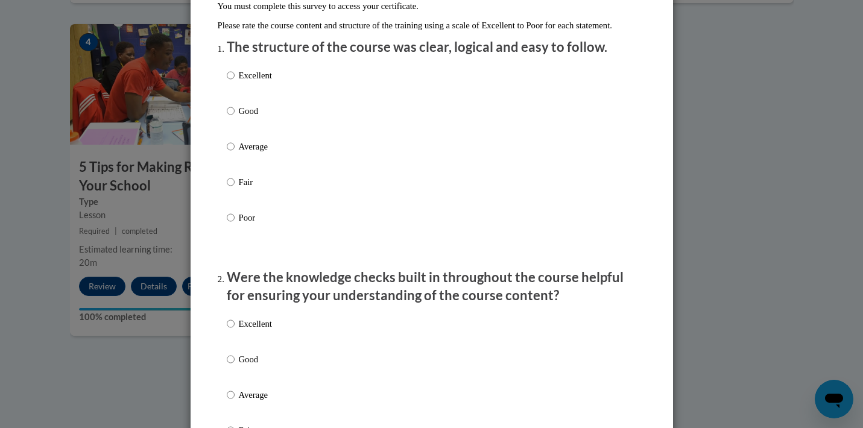
click at [238, 88] on label "Excellent" at bounding box center [249, 85] width 45 height 33
click at [235, 82] on input "Excellent" at bounding box center [231, 75] width 8 height 13
radio input "true"
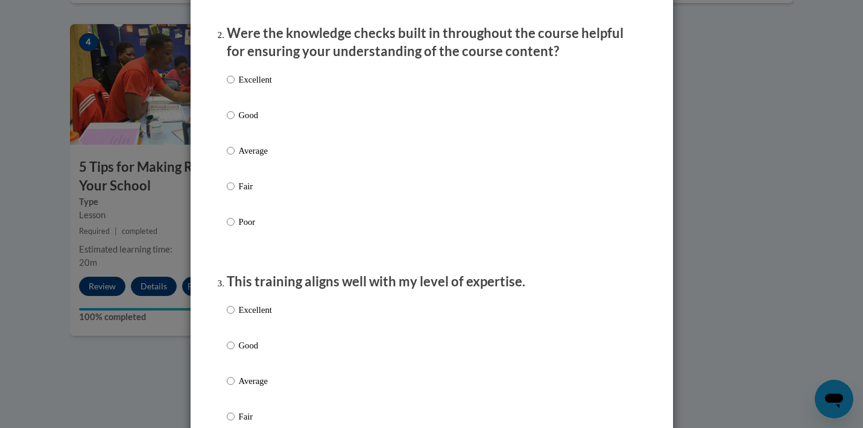
click at [258, 86] on p "Excellent" at bounding box center [255, 79] width 33 height 13
click at [235, 86] on input "Excellent" at bounding box center [231, 79] width 8 height 13
radio input "true"
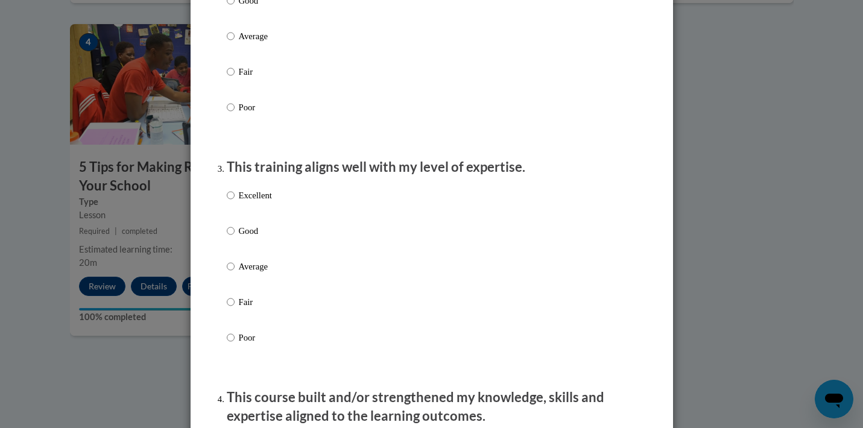
click at [252, 7] on p "Good" at bounding box center [255, 0] width 33 height 13
click at [235, 7] on input "Good" at bounding box center [231, 0] width 8 height 13
radio input "true"
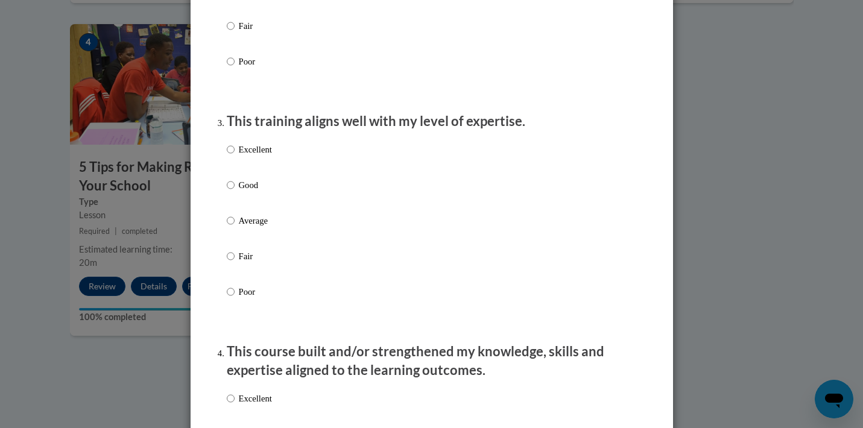
click at [247, 192] on p "Good" at bounding box center [255, 185] width 33 height 13
click at [235, 192] on input "Good" at bounding box center [231, 185] width 8 height 13
radio input "true"
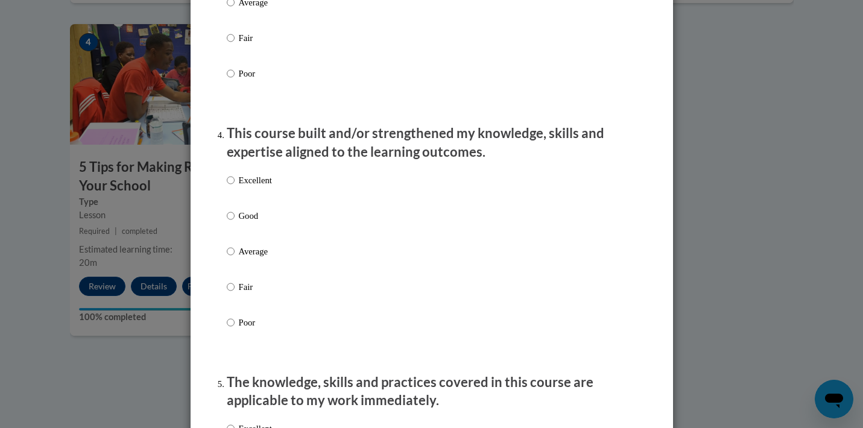
scroll to position [790, 0]
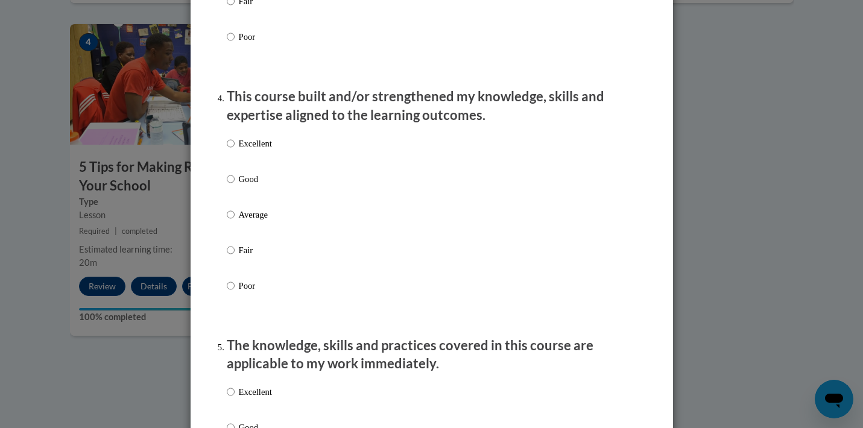
click at [250, 142] on div "Excellent Good Average Fair Poor" at bounding box center [249, 224] width 45 height 187
click at [250, 150] on p "Excellent" at bounding box center [255, 143] width 33 height 13
click at [235, 150] on input "Excellent" at bounding box center [231, 143] width 8 height 13
radio input "true"
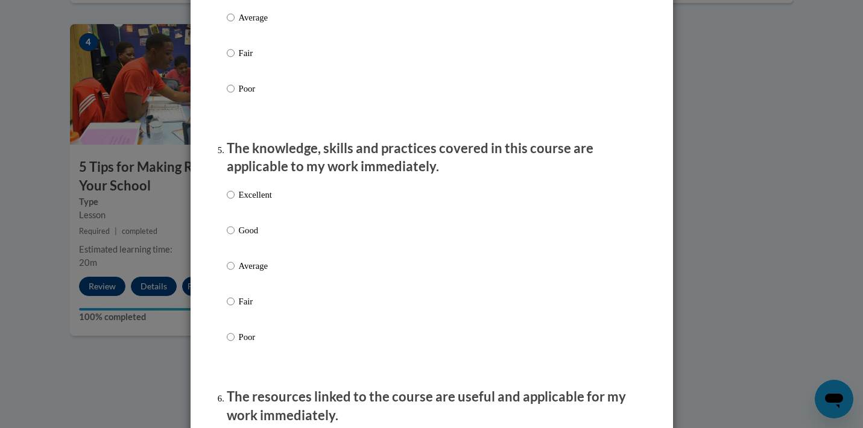
scroll to position [1062, 0]
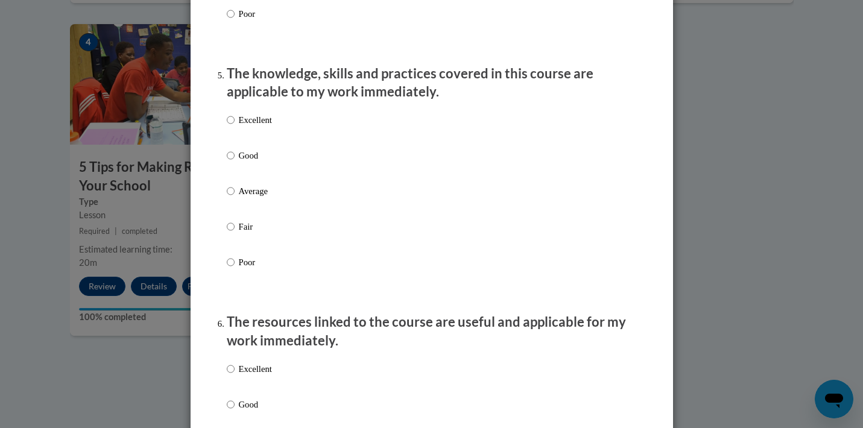
click at [265, 127] on p "Excellent" at bounding box center [255, 119] width 33 height 13
click at [235, 127] on input "Excellent" at bounding box center [231, 119] width 8 height 13
radio input "true"
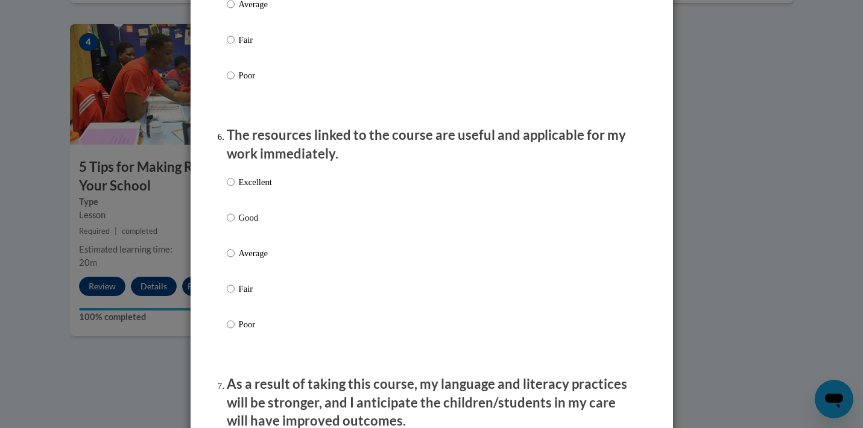
scroll to position [1318, 0]
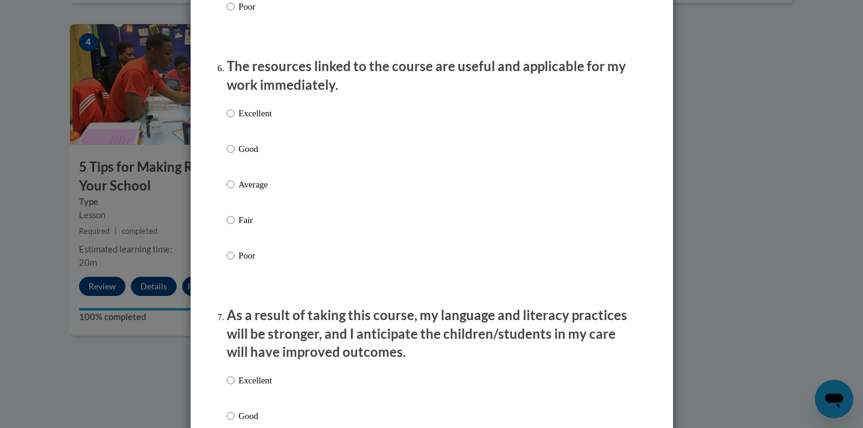
click at [263, 120] on p "Excellent" at bounding box center [255, 113] width 33 height 13
click at [235, 120] on input "Excellent" at bounding box center [231, 113] width 8 height 13
radio input "true"
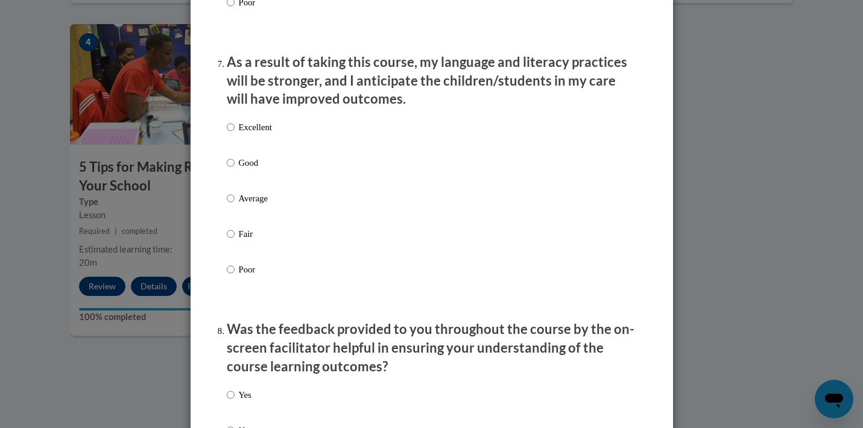
scroll to position [1572, 0]
click at [258, 151] on label "Excellent" at bounding box center [249, 136] width 45 height 33
click at [235, 133] on input "Excellent" at bounding box center [231, 126] width 8 height 13
radio input "true"
click at [253, 174] on label "Good" at bounding box center [249, 172] width 45 height 33
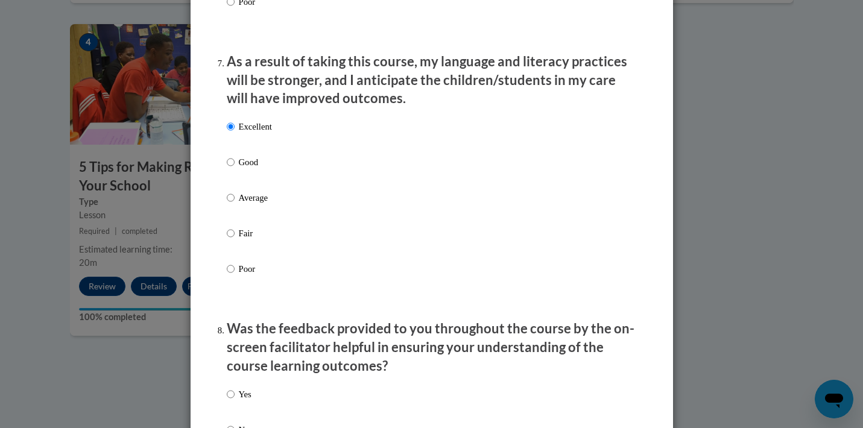
click at [235, 169] on input "Good" at bounding box center [231, 162] width 8 height 13
radio input "true"
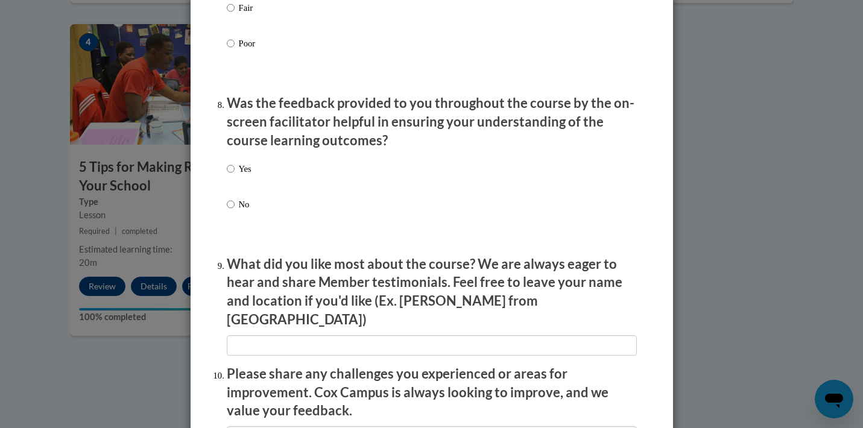
scroll to position [1801, 0]
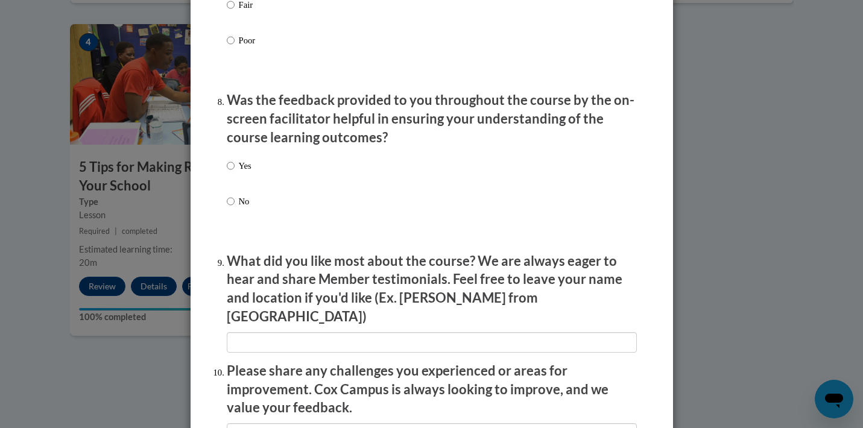
click at [250, 169] on p "Yes" at bounding box center [245, 165] width 13 height 13
click at [235, 169] on input "Yes" at bounding box center [231, 165] width 8 height 13
radio input "true"
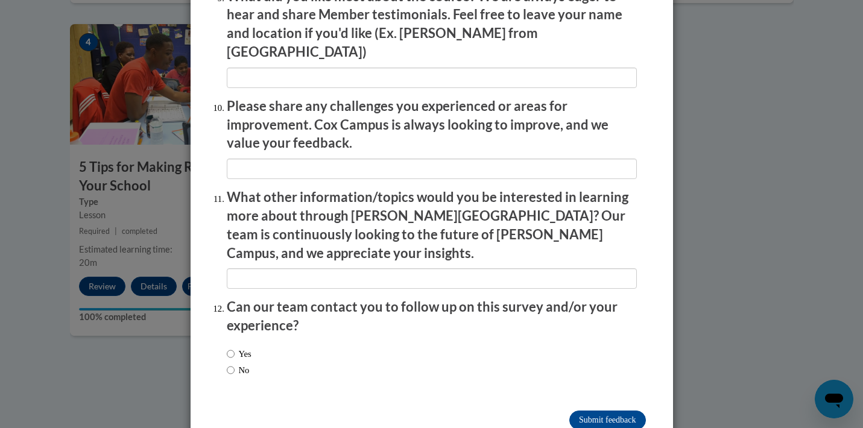
scroll to position [2065, 0]
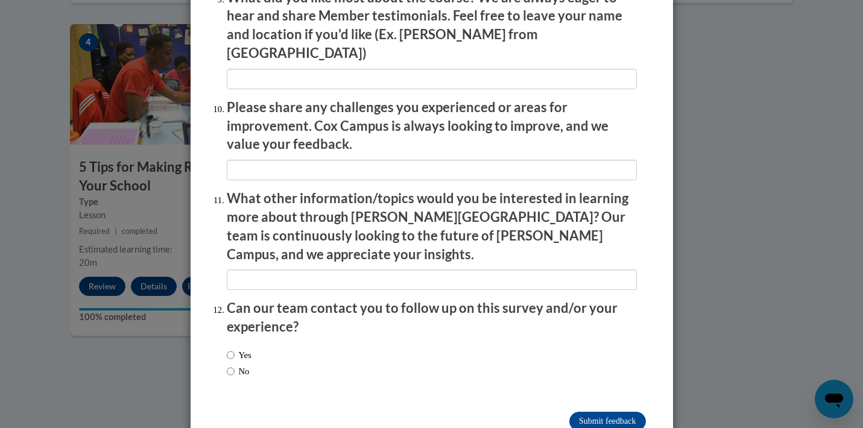
click at [240, 343] on div "Yes No" at bounding box center [239, 364] width 25 height 42
click at [238, 365] on label "No" at bounding box center [238, 371] width 23 height 13
click at [235, 365] on input "No" at bounding box center [231, 371] width 8 height 13
radio input "true"
click at [612, 412] on input "Submit feedback" at bounding box center [608, 421] width 76 height 19
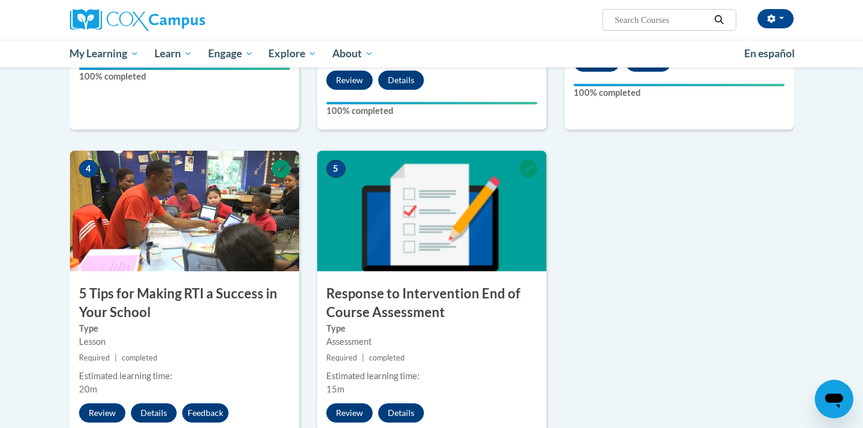
scroll to position [436, 0]
